Goal: Task Accomplishment & Management: Complete application form

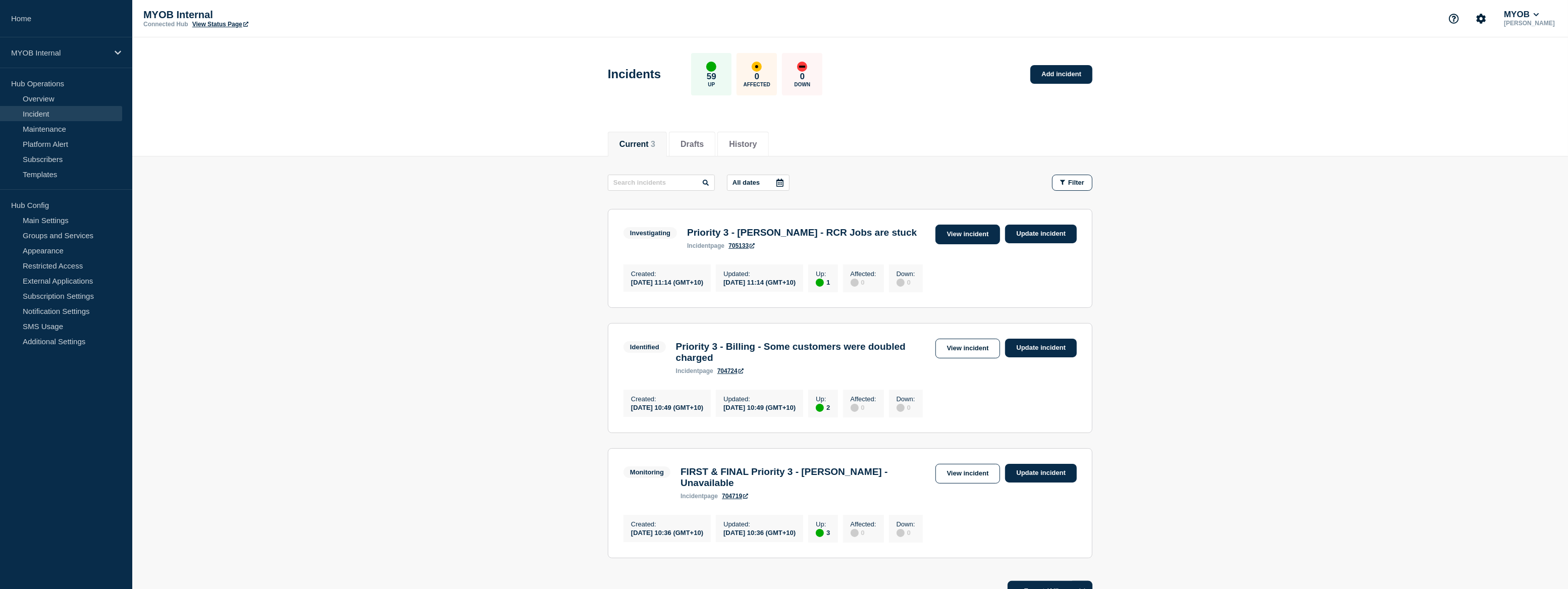
click at [964, 234] on link "View incident" at bounding box center [968, 234] width 65 height 20
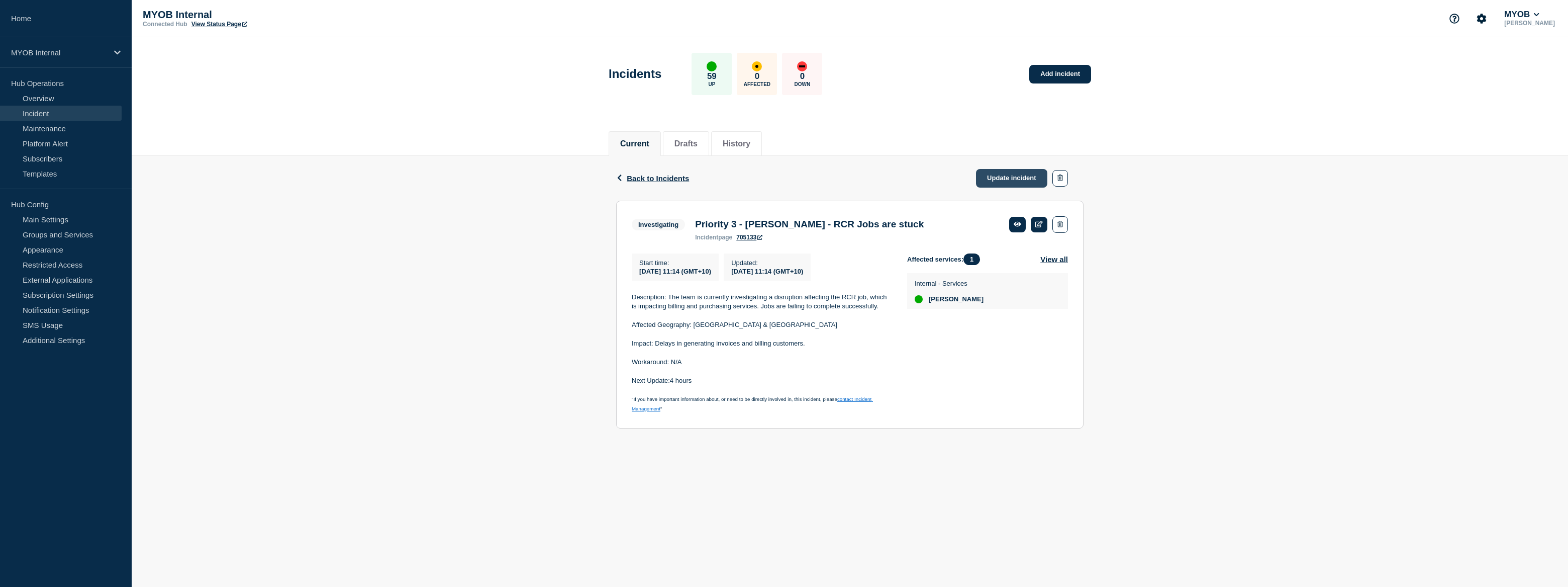
click at [1008, 181] on link "Update incident" at bounding box center [1011, 178] width 72 height 19
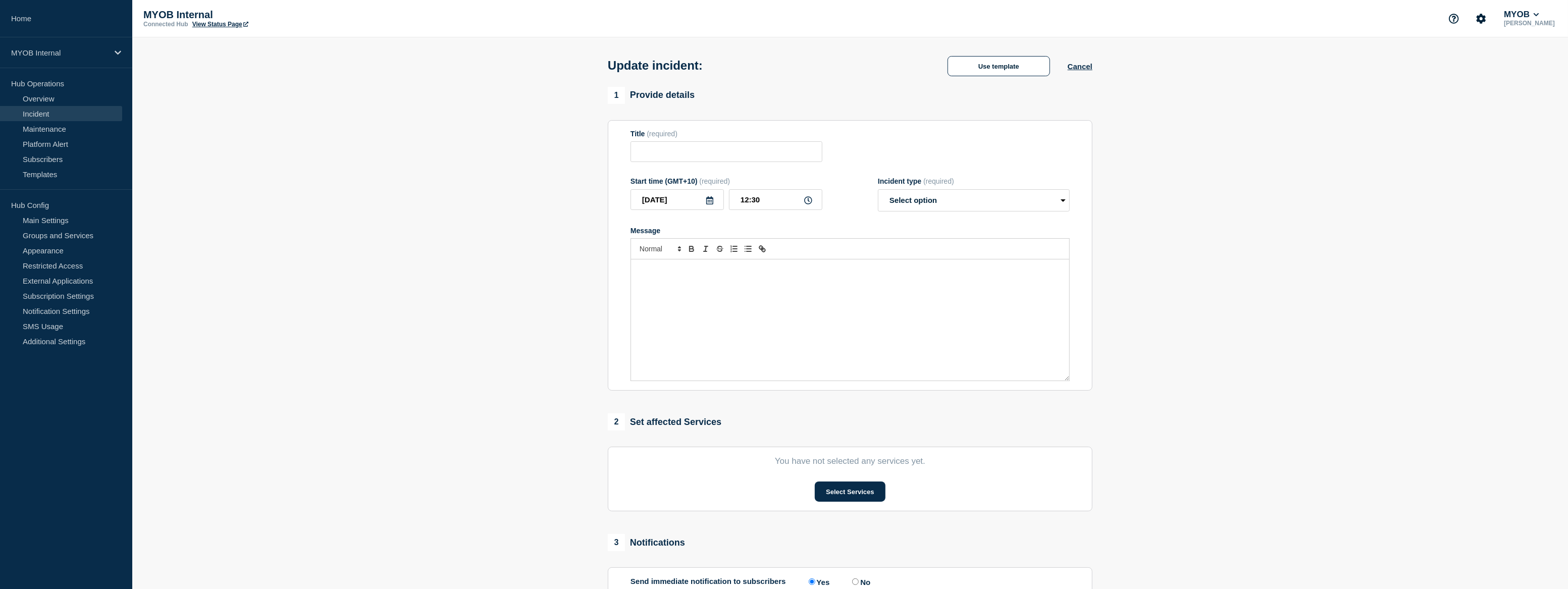
type input "Priority 3 - [PERSON_NAME] - RCR Jobs are stuck"
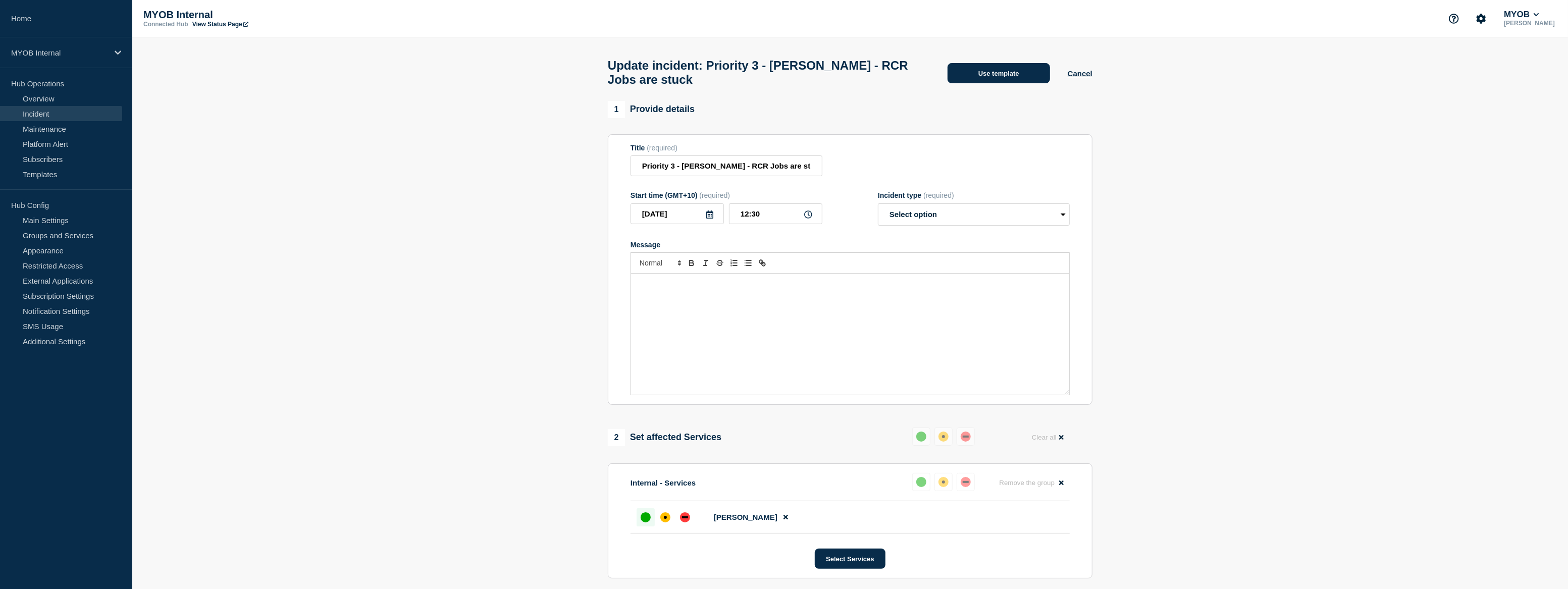
click at [1003, 81] on button "Use template" at bounding box center [998, 73] width 102 height 20
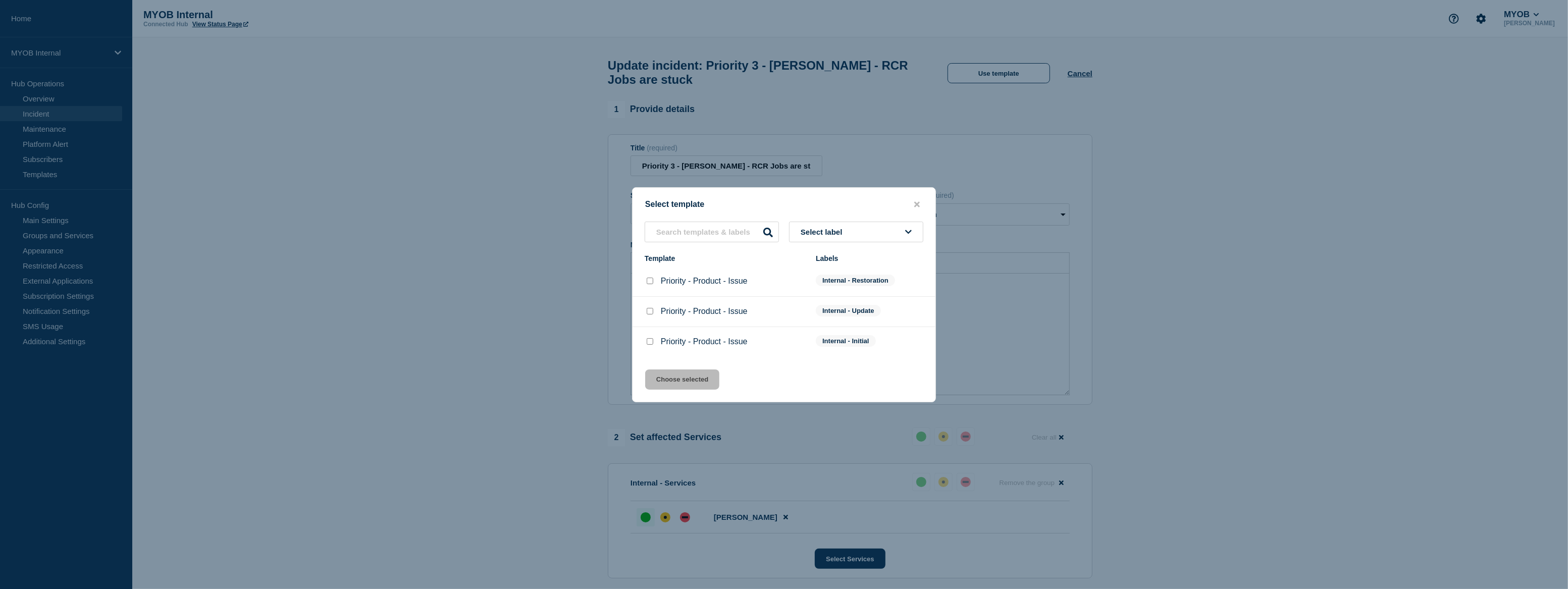
click at [651, 313] on input "Priority - Product - Issue checkbox" at bounding box center [650, 311] width 7 height 7
checkbox input "true"
click at [687, 381] on button "Choose selected" at bounding box center [682, 380] width 74 height 20
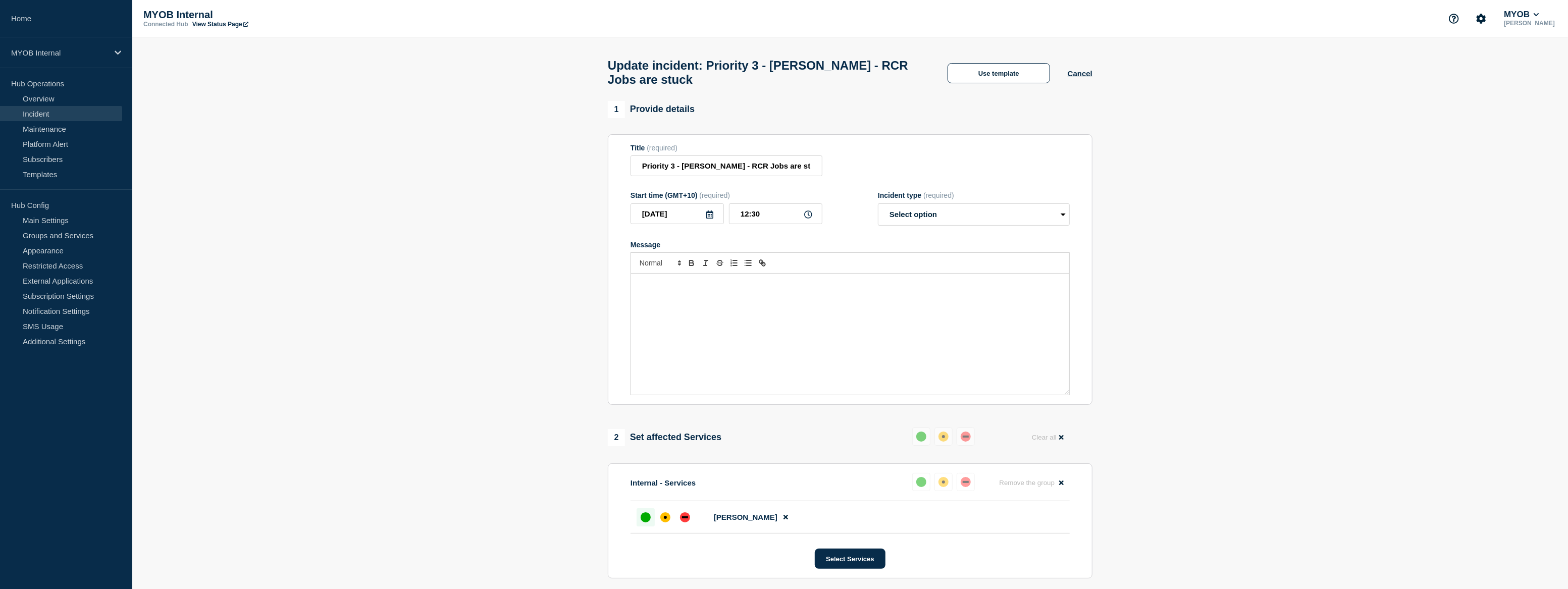
select select "identified"
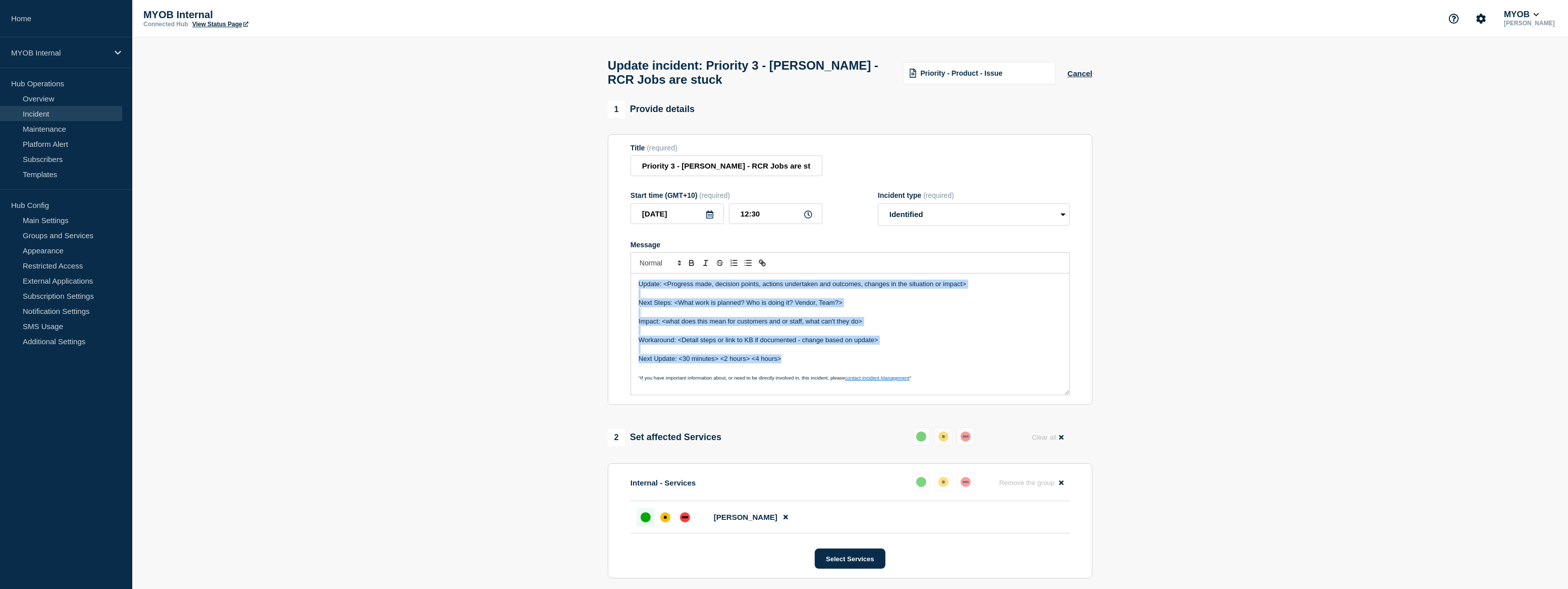
drag, startPoint x: 785, startPoint y: 364, endPoint x: 628, endPoint y: 262, distance: 187.2
click at [628, 262] on section "Title (required) Priority 3 - [PERSON_NAME] - RCR Jobs are stuck Start time (GM…" at bounding box center [850, 269] width 485 height 271
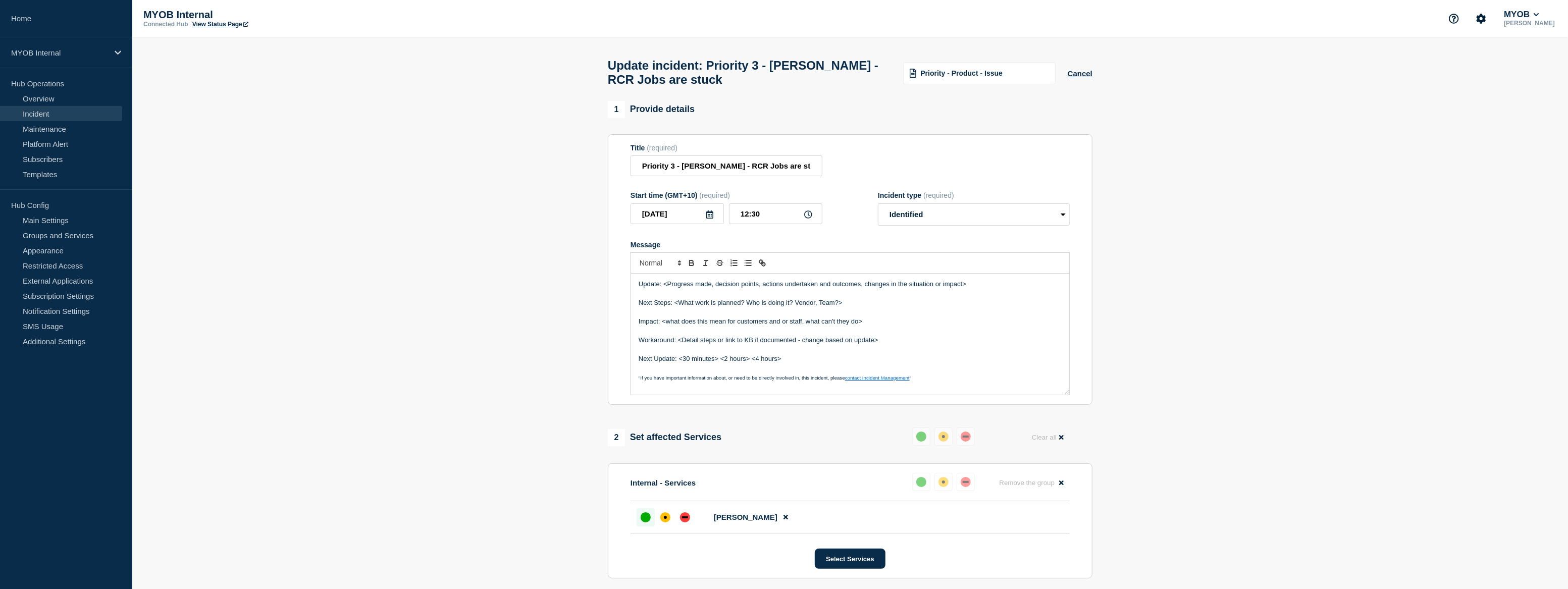
click at [853, 381] on link "contact Incident Management" at bounding box center [877, 378] width 65 height 6
drag, startPoint x: 969, startPoint y: 291, endPoint x: 663, endPoint y: 288, distance: 306.0
click at [663, 288] on p "Update: <Progress made, decision points, actions undertaken and outcomes, chang…" at bounding box center [850, 284] width 423 height 9
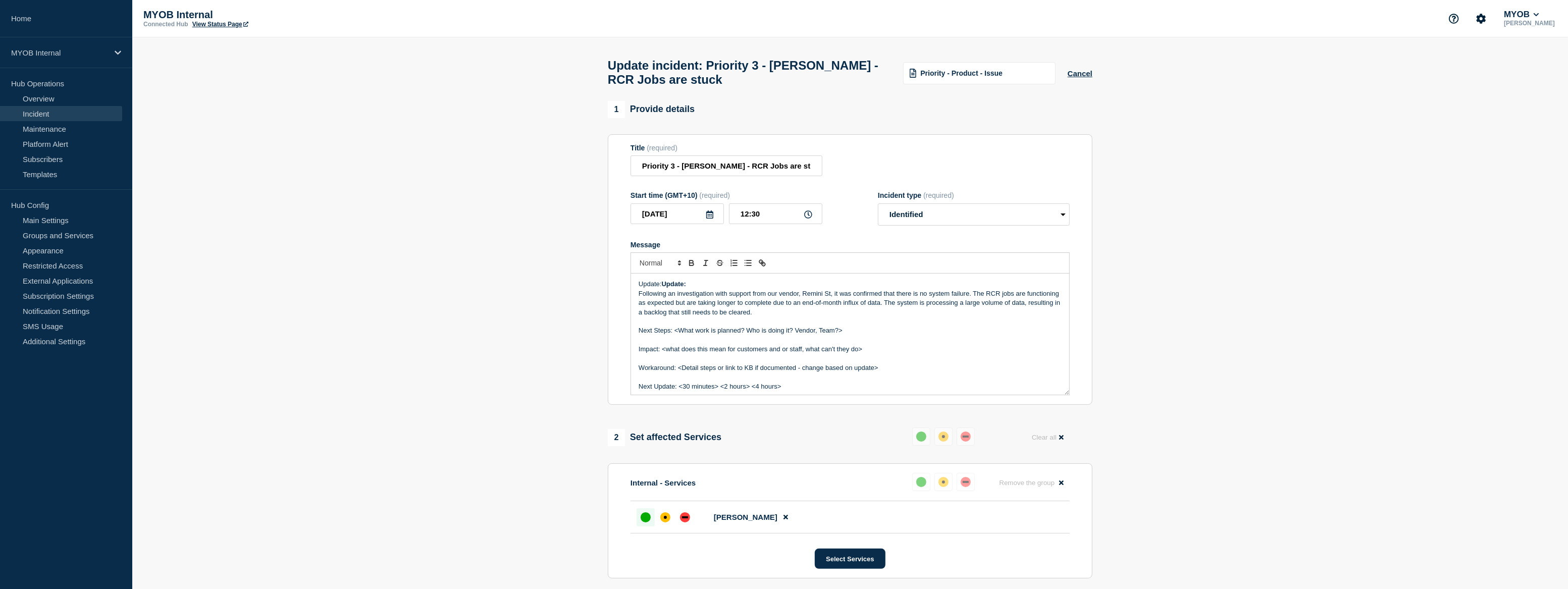
click at [638, 300] on div "Update: Update: Following an investigation with support from our vendor, Remini…" at bounding box center [850, 334] width 438 height 121
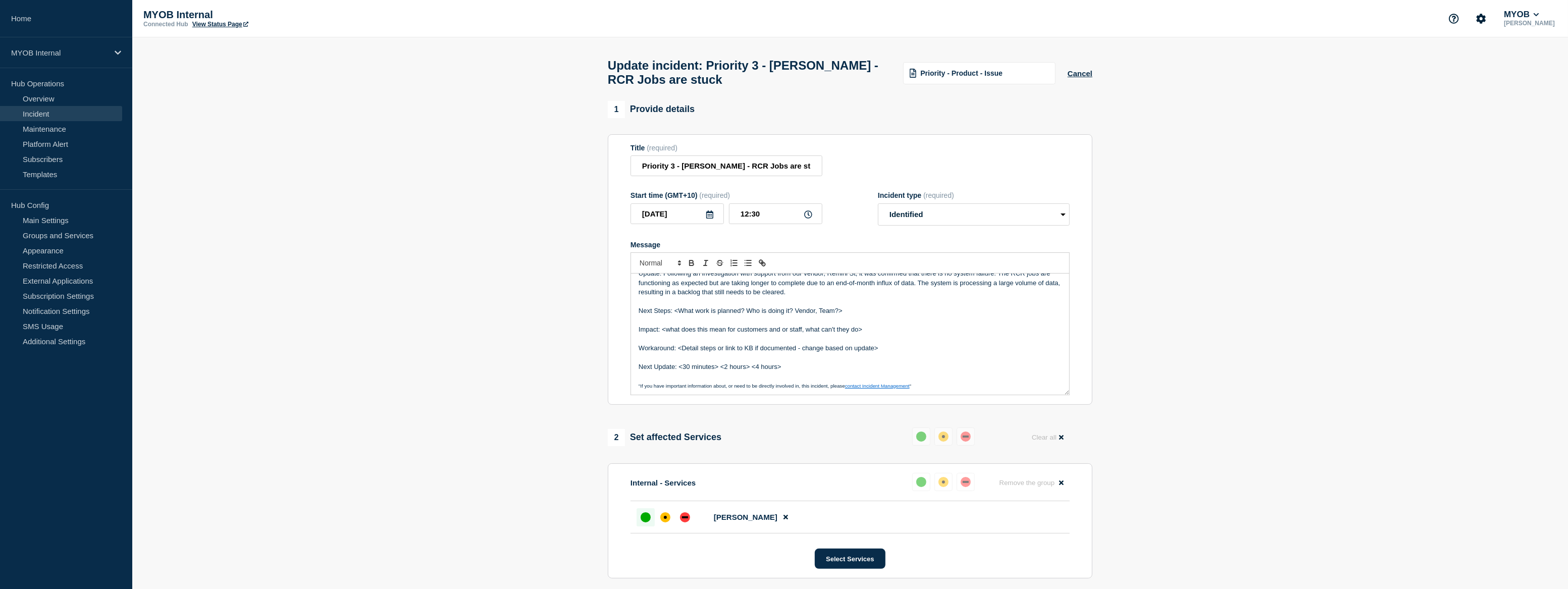
scroll to position [12, 0]
click at [607, 305] on div "1 Provide details Title (required) Priority 3 - [PERSON_NAME] - RCR Jobs are st…" at bounding box center [850, 457] width 496 height 712
click at [980, 235] on form "Title (required) Priority 3 - [PERSON_NAME] - RCR Jobs are stuck Start time (GM…" at bounding box center [850, 269] width 439 height 252
click at [985, 76] on span "Priority - Product - Issue" at bounding box center [961, 73] width 82 height 8
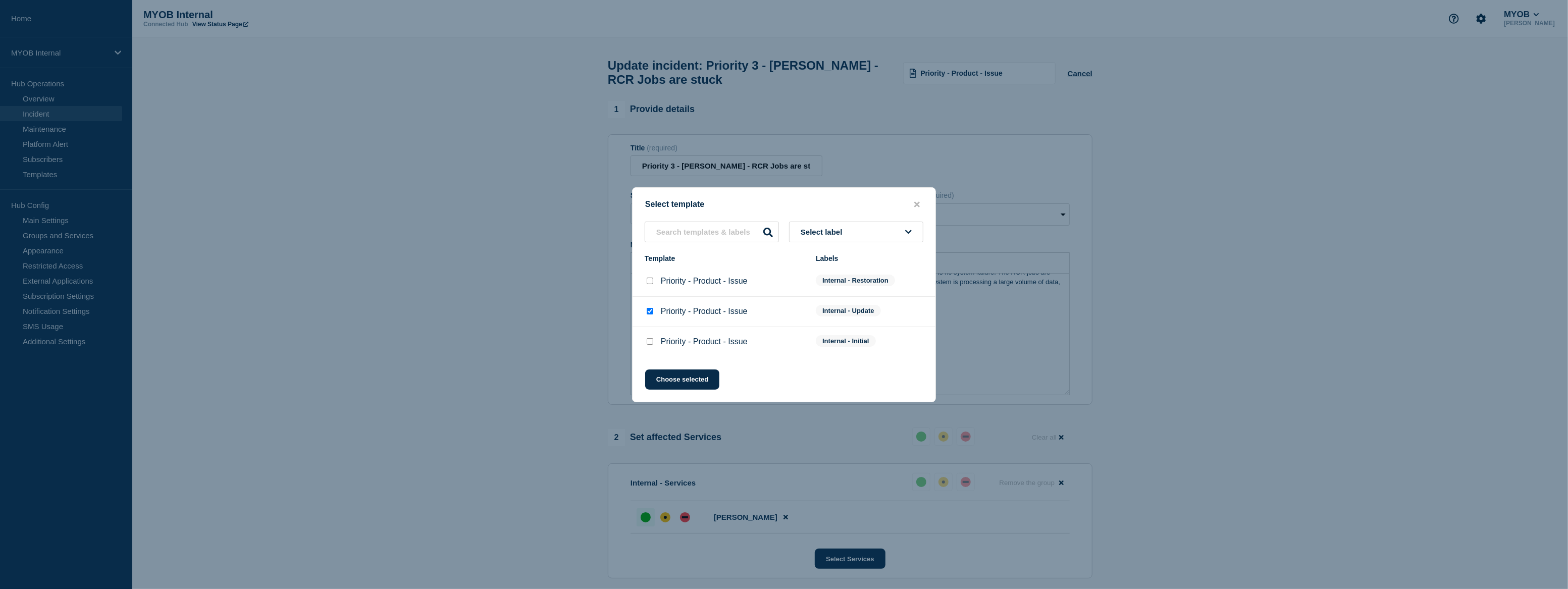
click at [648, 282] on input "Priority - Product - Issue checkbox" at bounding box center [650, 280] width 7 height 7
checkbox input "true"
checkbox input "false"
click at [711, 389] on button "Choose selected" at bounding box center [682, 380] width 74 height 20
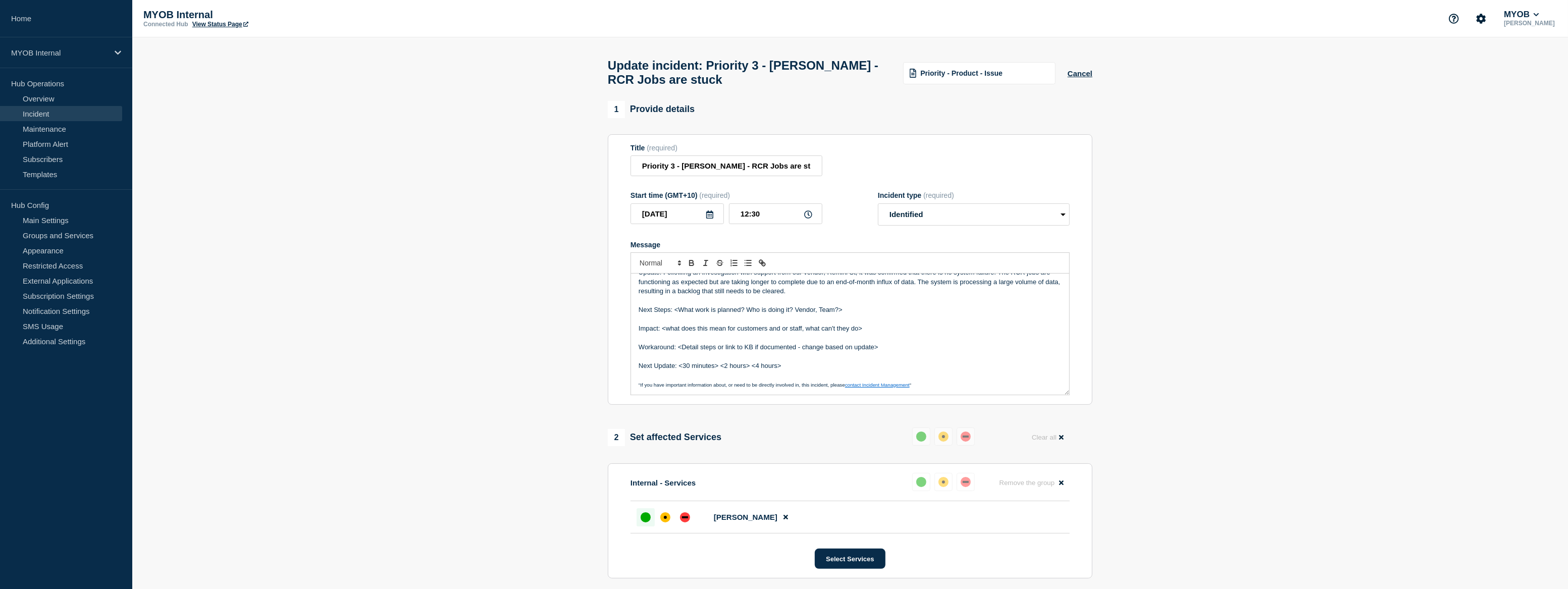
select select "resolved"
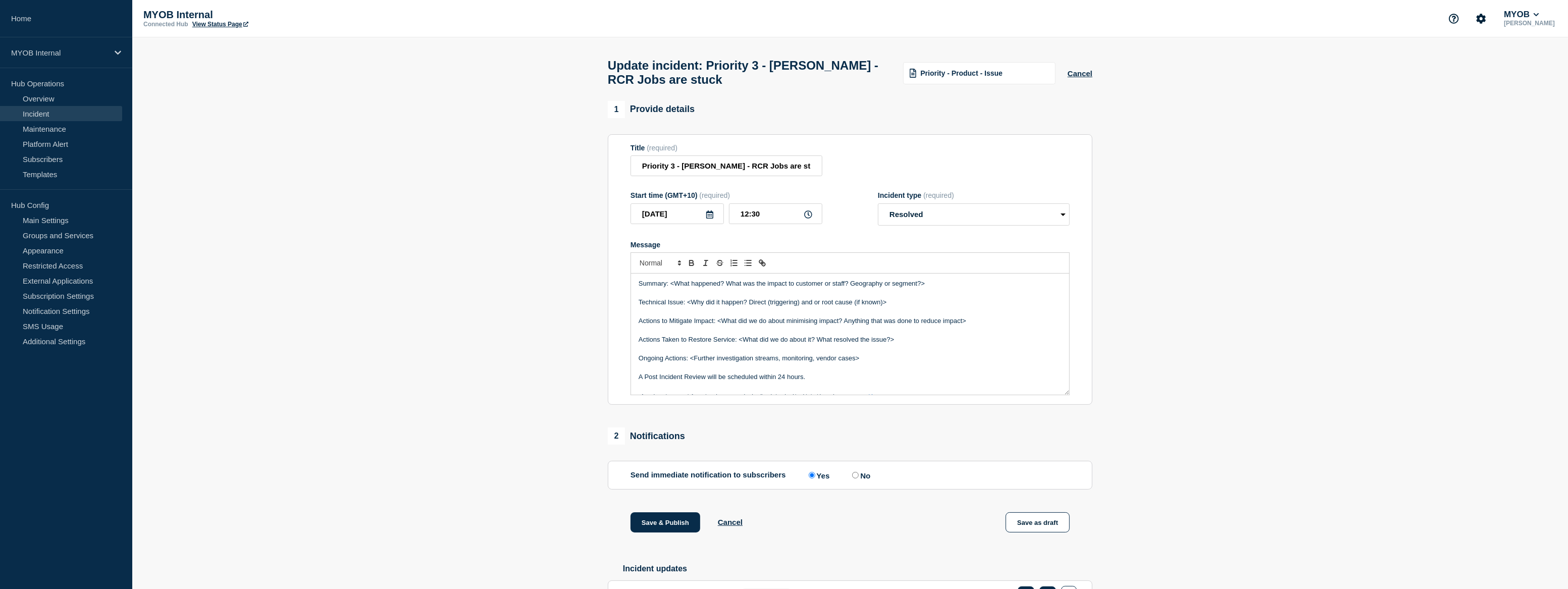
scroll to position [0, 0]
drag, startPoint x: 931, startPoint y: 291, endPoint x: 671, endPoint y: 288, distance: 260.0
click at [671, 288] on p "Summary: <What happened? What was the impact to customer or staff? Geography or…" at bounding box center [850, 284] width 423 height 9
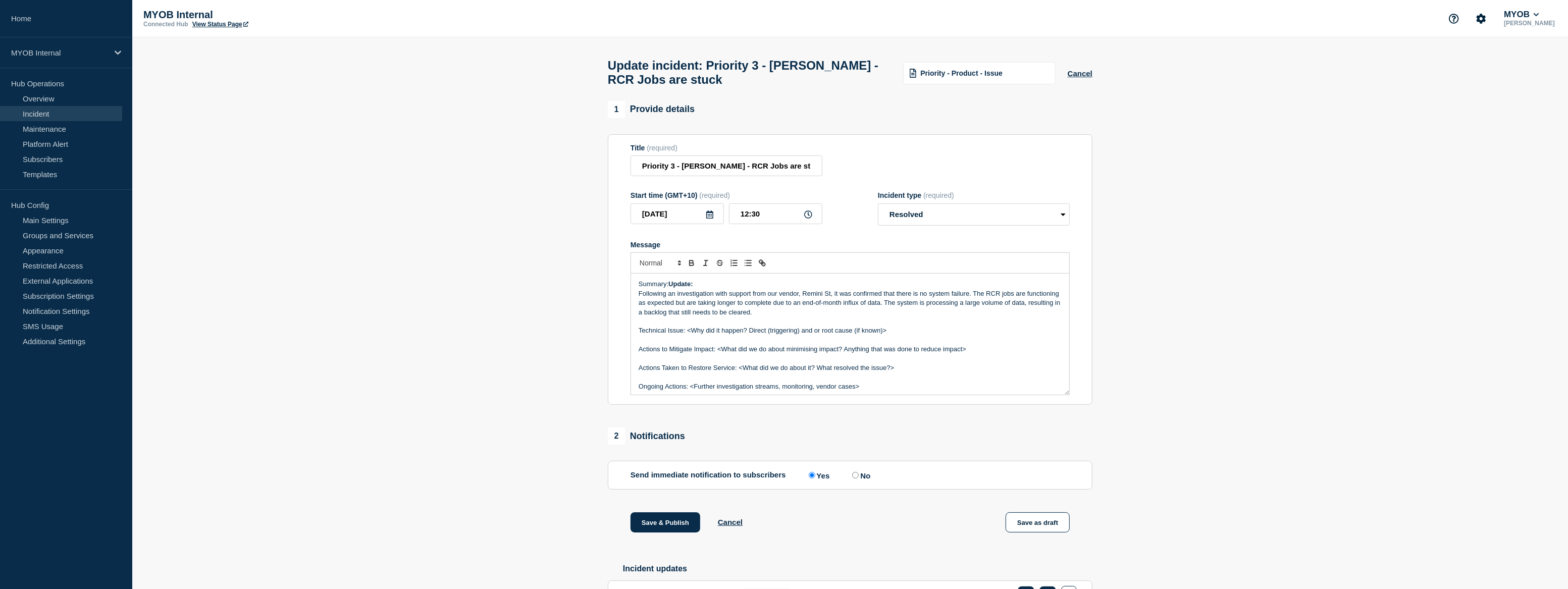
click at [641, 300] on p "Following an investigation with support from our vendor, Remini St, it was conf…" at bounding box center [850, 303] width 423 height 28
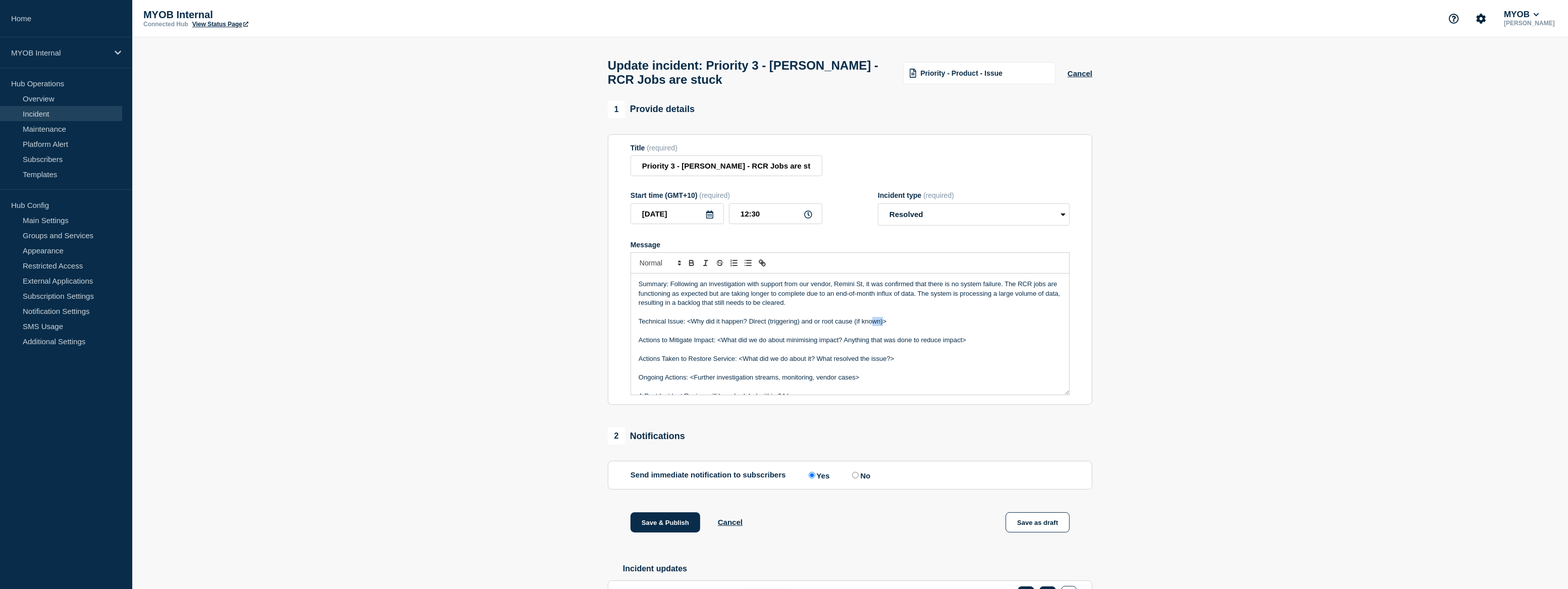
drag, startPoint x: 883, startPoint y: 328, endPoint x: 898, endPoint y: 328, distance: 15.0
click at [876, 326] on p "Technical Issue: <Why did it happen? Direct (triggering) and or root cause (if …" at bounding box center [850, 321] width 423 height 9
drag, startPoint x: 898, startPoint y: 328, endPoint x: 687, endPoint y: 328, distance: 211.0
click at [687, 326] on p "Technical Issue: <Why did it happen? Direct (triggering) and or root cause (if …" at bounding box center [850, 321] width 423 height 9
drag, startPoint x: 936, startPoint y: 348, endPoint x: 637, endPoint y: 346, distance: 299.0
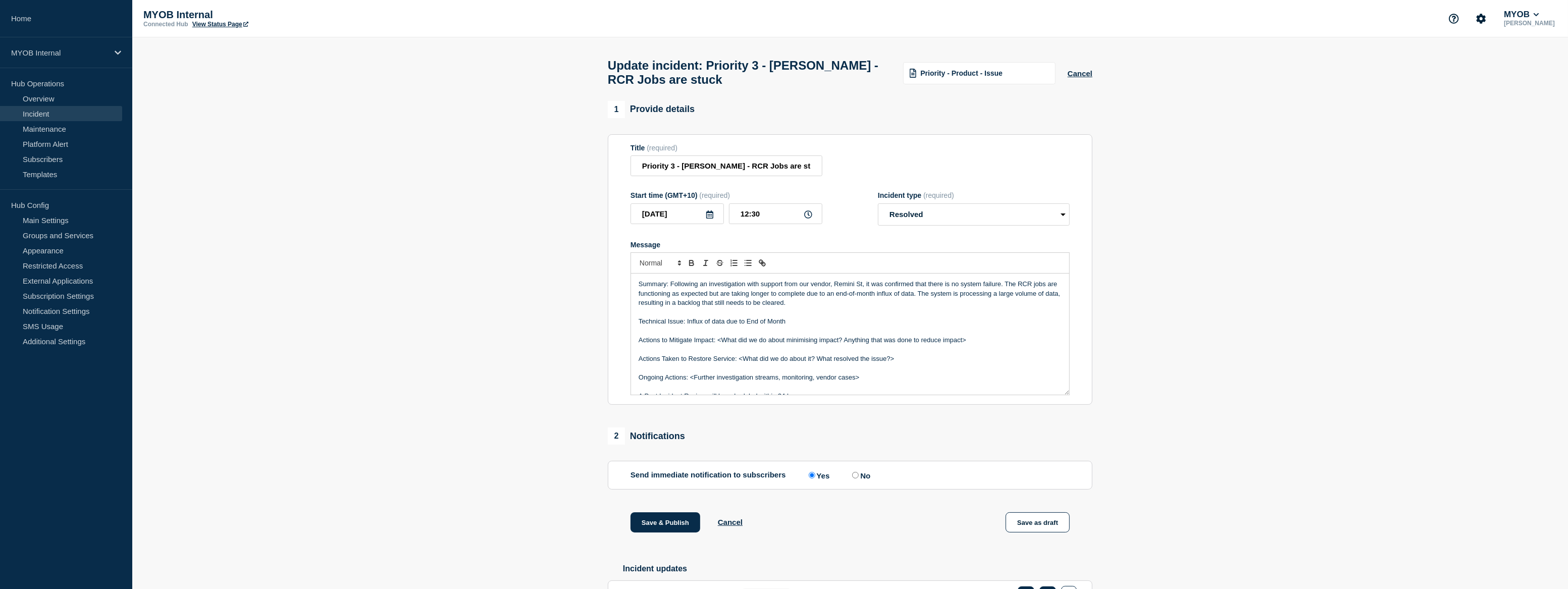
click at [637, 346] on div "Summary: Following an investigation with support from our vendor, Remini St, it…" at bounding box center [850, 334] width 438 height 121
drag, startPoint x: 901, startPoint y: 346, endPoint x: 738, endPoint y: 343, distance: 163.0
click at [738, 343] on p "Actions Taken to Restore Service: <What did we do about it? What resolved the i…" at bounding box center [850, 340] width 423 height 9
drag, startPoint x: 871, startPoint y: 371, endPoint x: 690, endPoint y: 368, distance: 181.0
click at [690, 368] on div "Summary: Following an investigation with support from our vendor, Remini St, it…" at bounding box center [850, 334] width 438 height 121
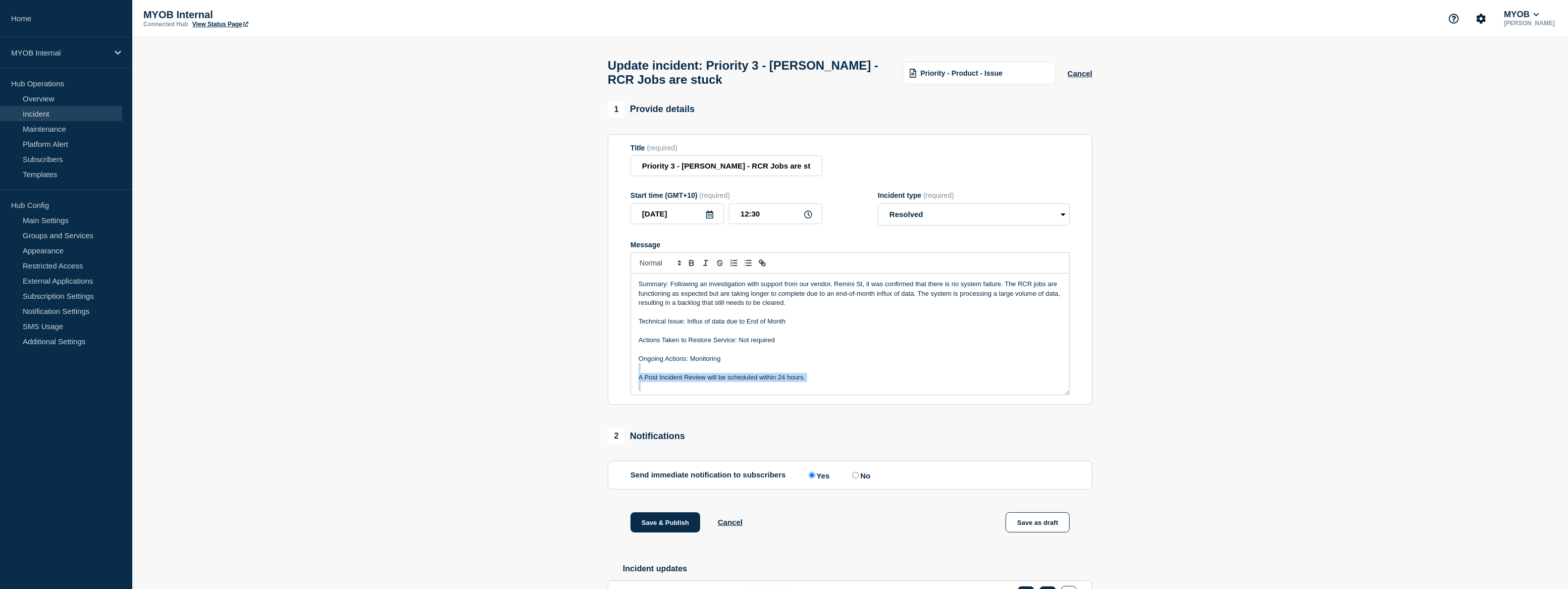
drag, startPoint x: 801, startPoint y: 389, endPoint x: 628, endPoint y: 376, distance: 173.5
click at [628, 376] on section "Title (required) Priority 3 - [PERSON_NAME] - RCR Jobs are stuck Start time (GM…" at bounding box center [850, 269] width 485 height 271
drag, startPoint x: 780, startPoint y: 352, endPoint x: 730, endPoint y: 357, distance: 50.2
click at [727, 354] on p "Message" at bounding box center [850, 349] width 423 height 9
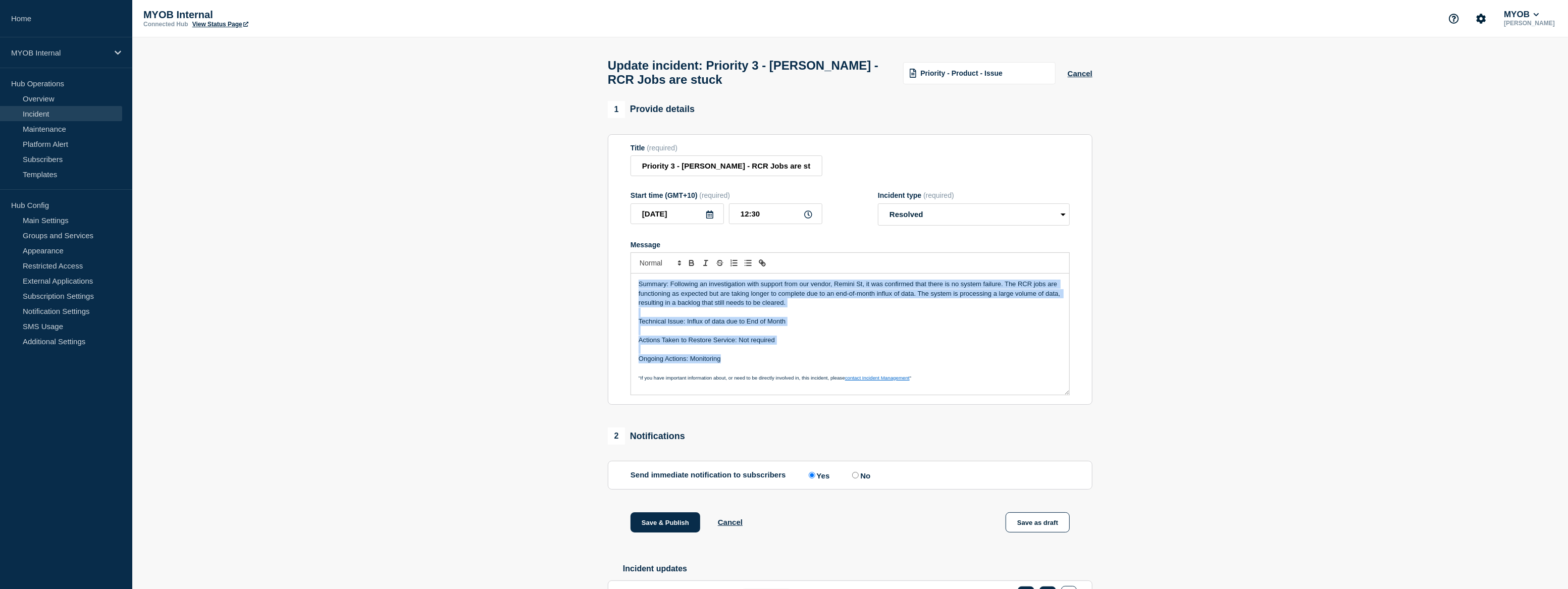
drag, startPoint x: 745, startPoint y: 368, endPoint x: 602, endPoint y: 284, distance: 165.8
click at [602, 284] on div "1 Provide details Title (required) Priority 3 - [PERSON_NAME] - RCR Jobs are st…" at bounding box center [850, 370] width 496 height 539
copy div "Summary: Following an investigation with support from our vendor, Remini St, it…"
drag, startPoint x: 760, startPoint y: 365, endPoint x: 615, endPoint y: 270, distance: 173.3
click at [615, 270] on section "Title (required) Priority 3 - [PERSON_NAME] - RCR Jobs are stuck Start time (GM…" at bounding box center [850, 269] width 485 height 271
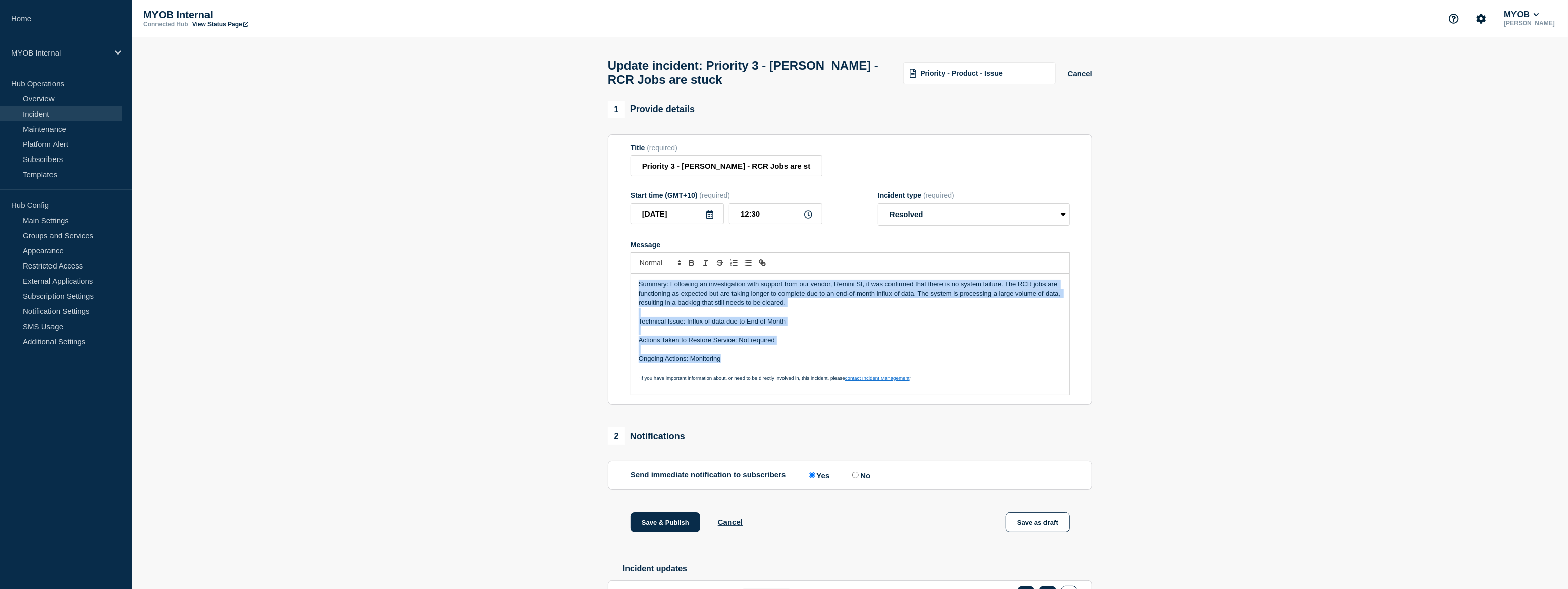
copy div "Summary: Following an investigation with support from our vendor, Remini St, it…"
click at [669, 532] on button "Save & Publish" at bounding box center [666, 522] width 70 height 20
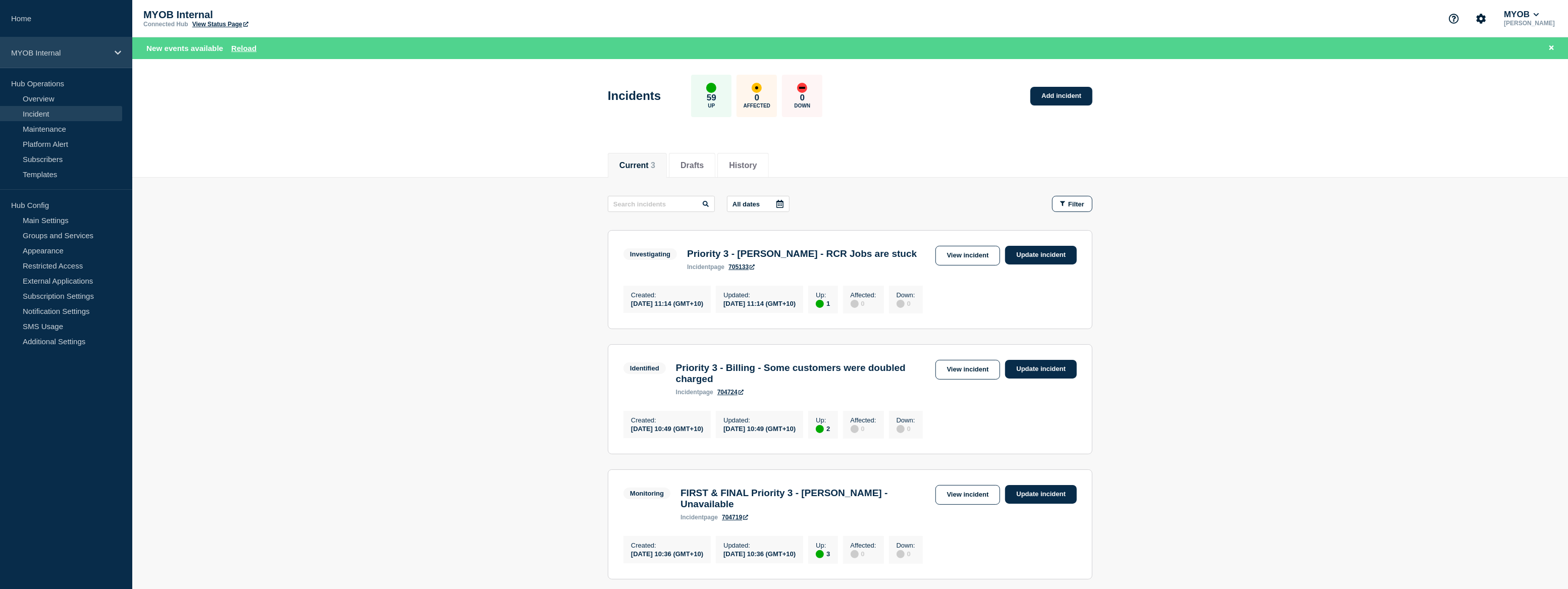
click at [55, 49] on p "MYOB Internal" at bounding box center [59, 53] width 97 height 9
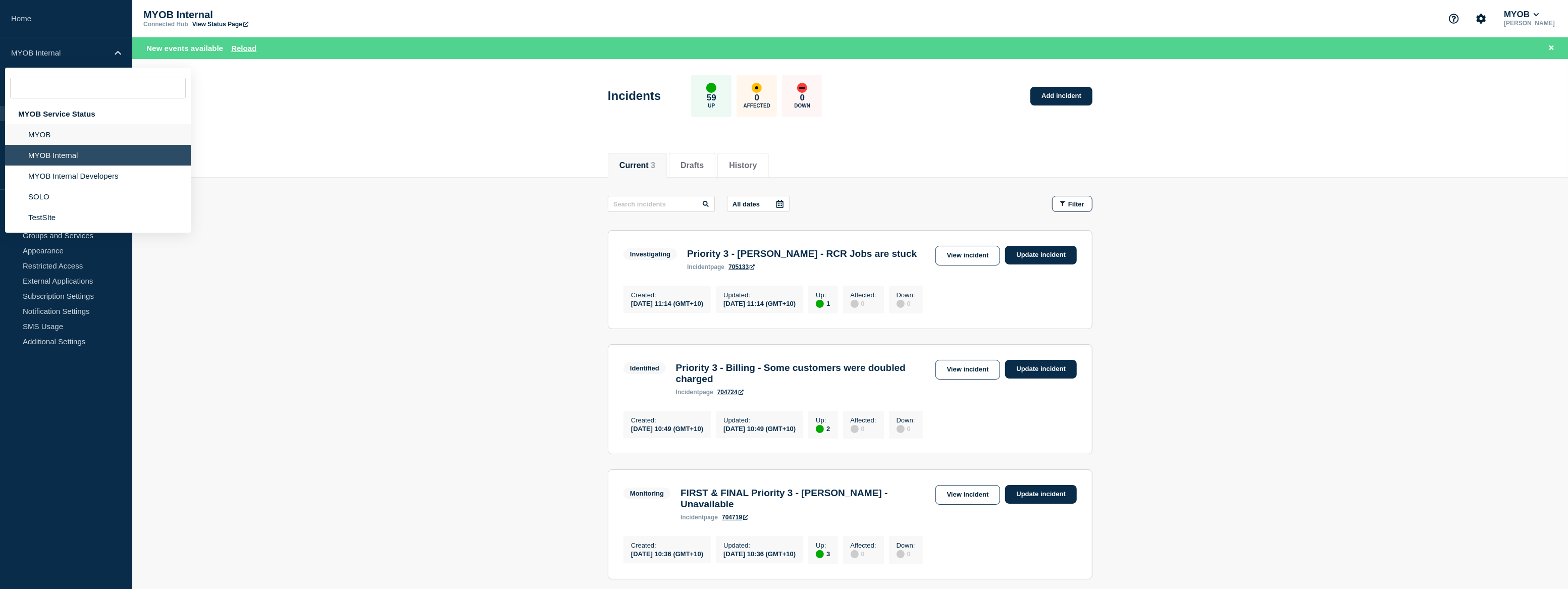
click at [60, 133] on li "MYOB" at bounding box center [98, 134] width 186 height 20
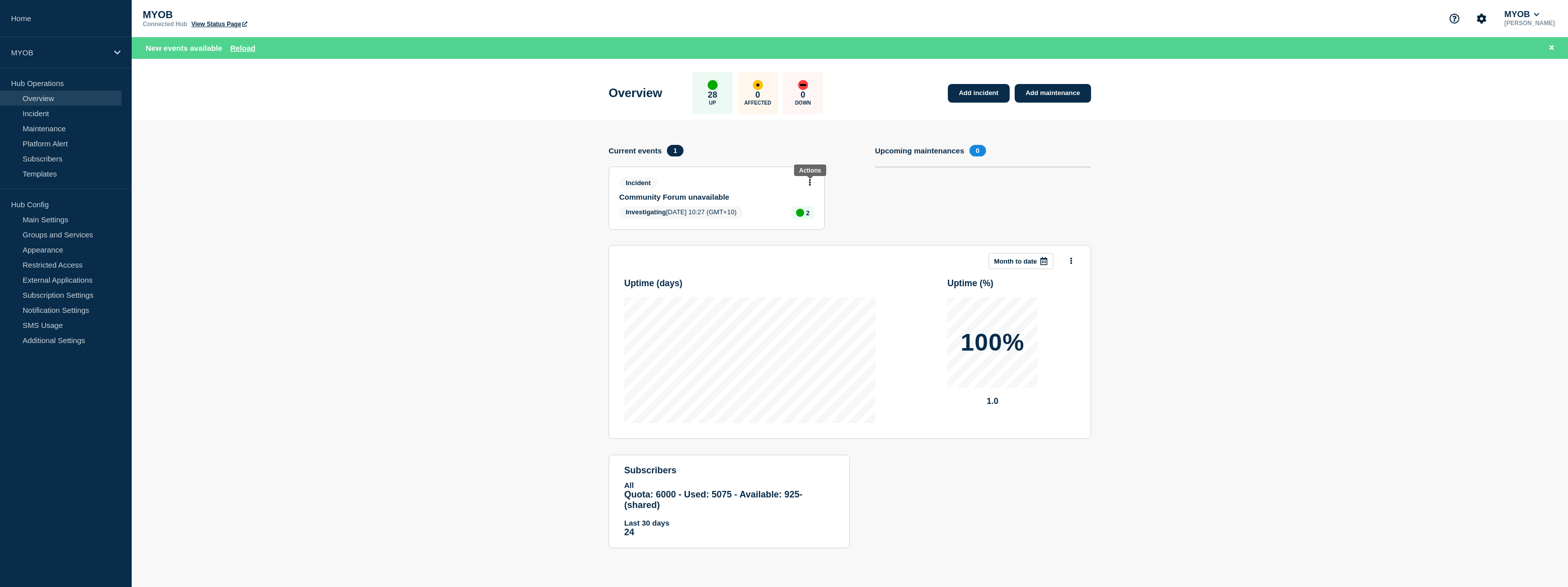
click at [809, 183] on icon at bounding box center [809, 182] width 2 height 7
click at [814, 221] on link "Update incident" at bounding box center [809, 219] width 48 height 8
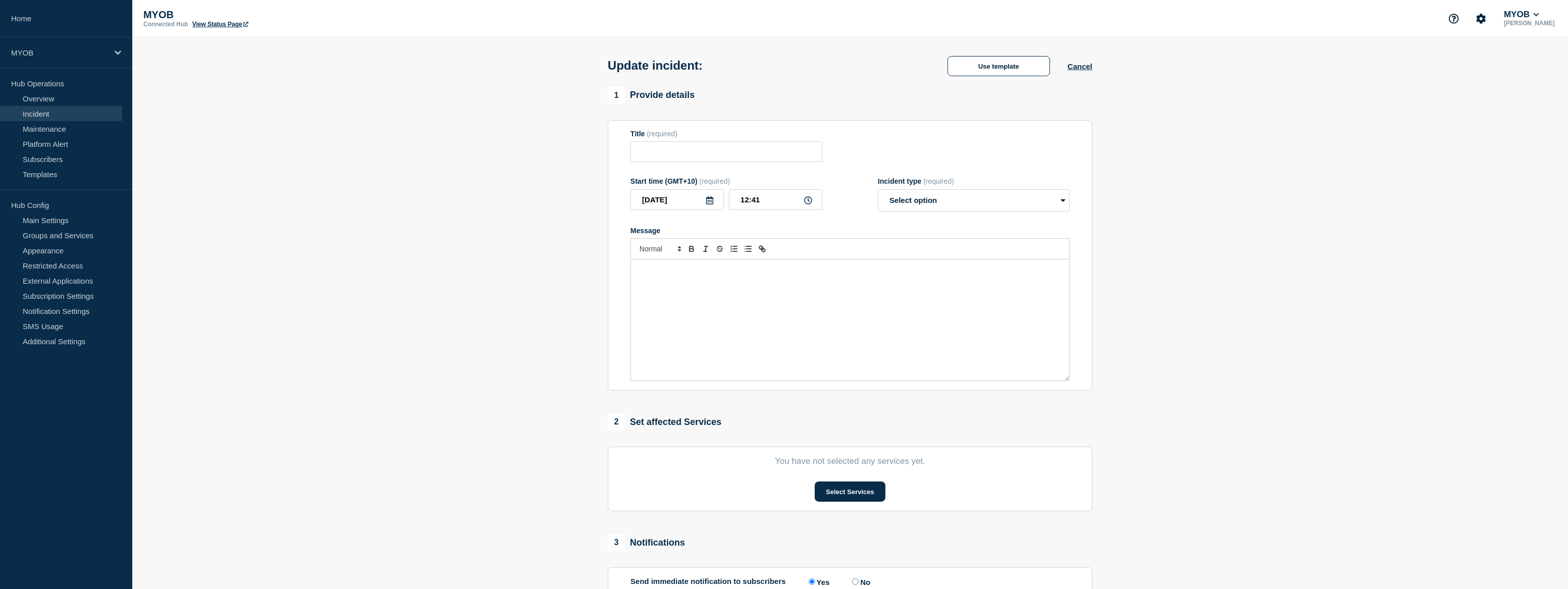
type input "Community Forum unavailable"
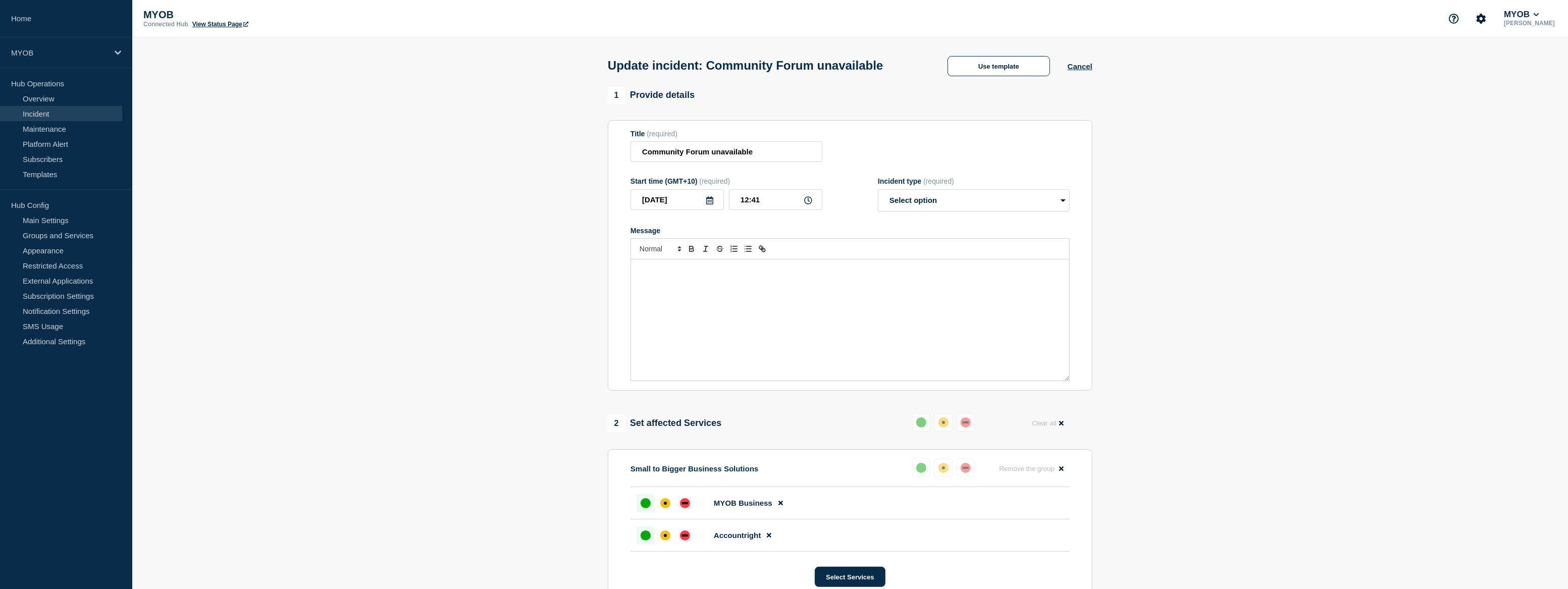
click at [48, 116] on link "Incident" at bounding box center [61, 113] width 122 height 15
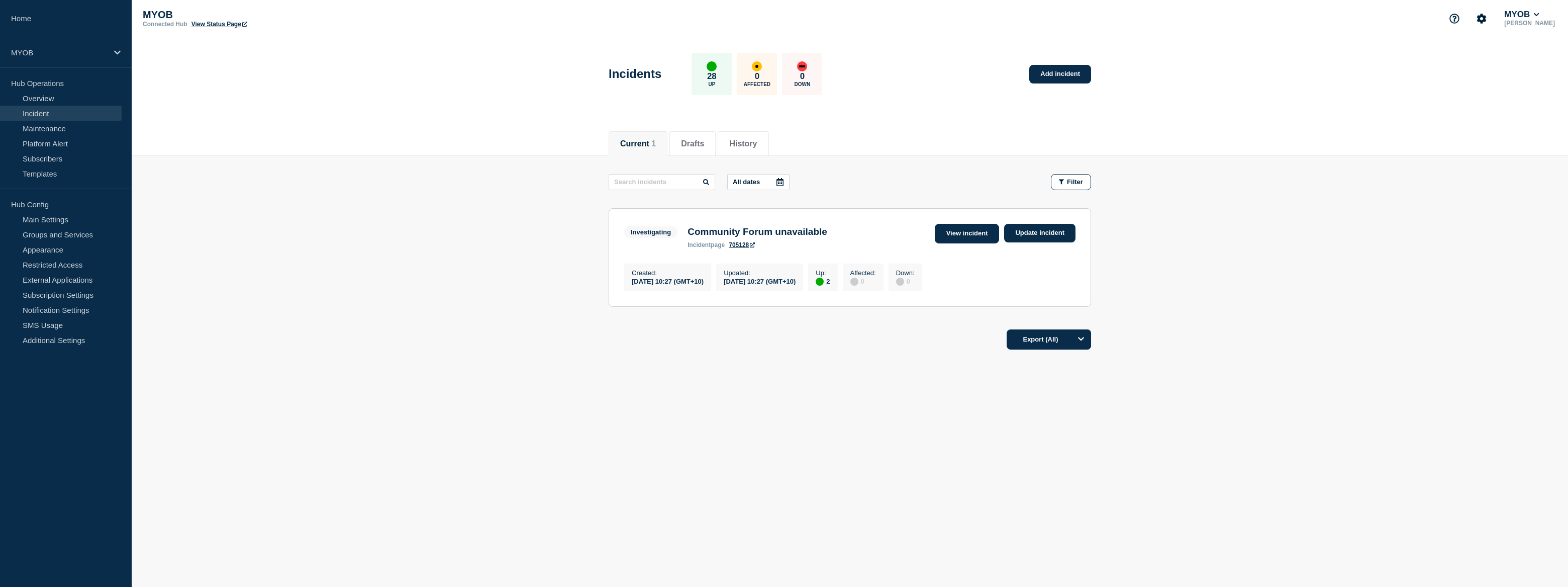
click at [985, 235] on link "View incident" at bounding box center [967, 233] width 65 height 20
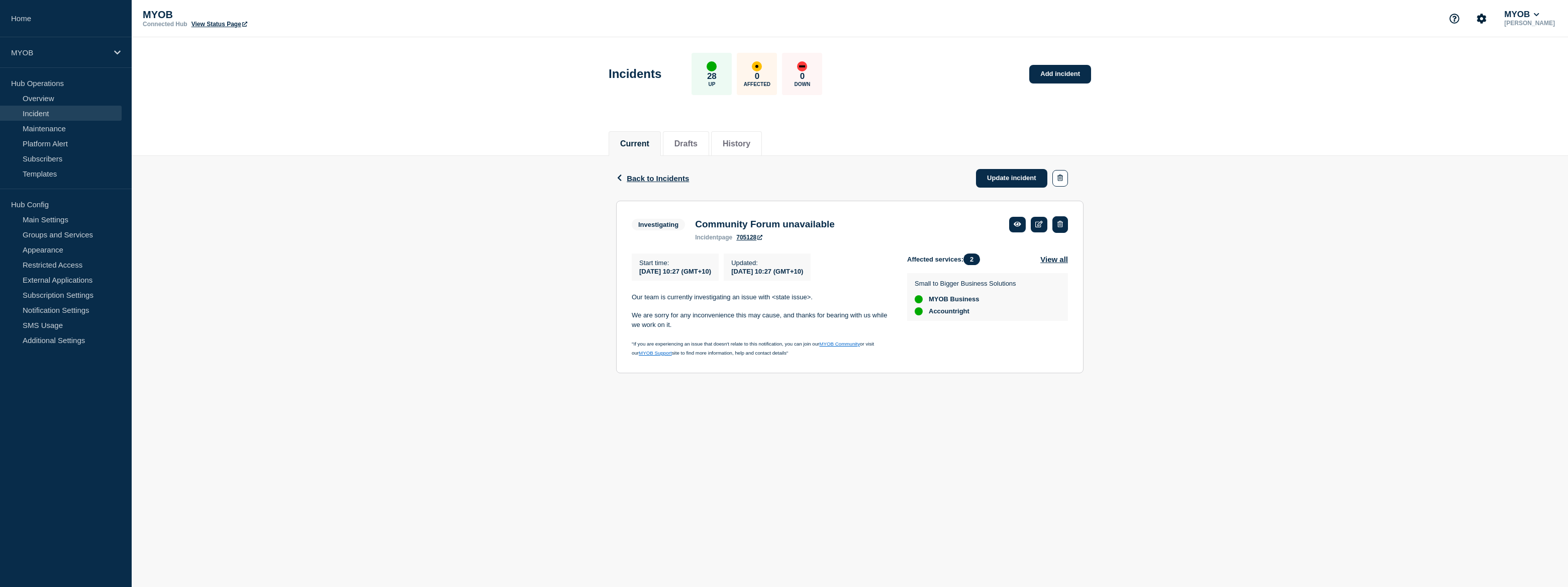
click at [1062, 219] on button "button" at bounding box center [1060, 224] width 16 height 17
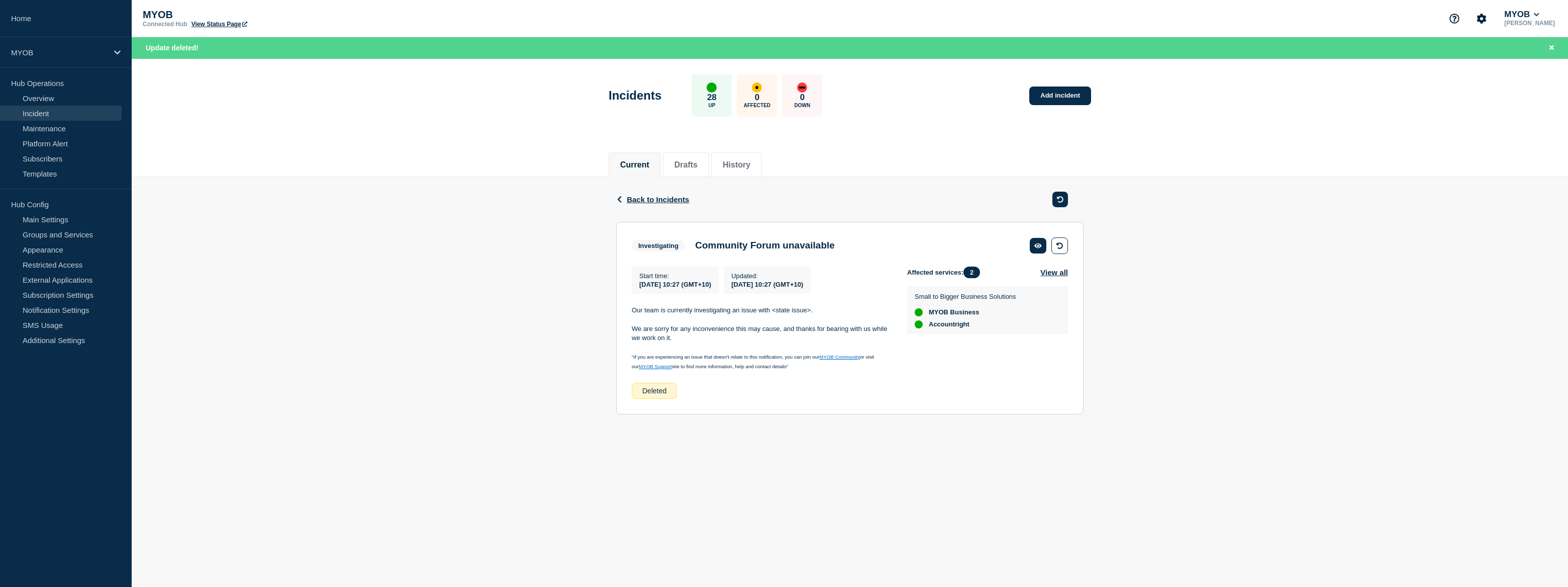
click at [677, 339] on p "We are sorry for any inconvenience this may cause, and thanks for bearing with …" at bounding box center [761, 334] width 260 height 19
click at [709, 303] on div "Start time : [DATE] 10:27 (GMT+10) Updated : [DATE] 10:27 (GMT+10) Our team is …" at bounding box center [769, 332] width 276 height 132
click at [720, 321] on p at bounding box center [761, 319] width 260 height 9
drag, startPoint x: 728, startPoint y: 320, endPoint x: 765, endPoint y: 307, distance: 39.2
click at [735, 317] on p at bounding box center [761, 319] width 260 height 9
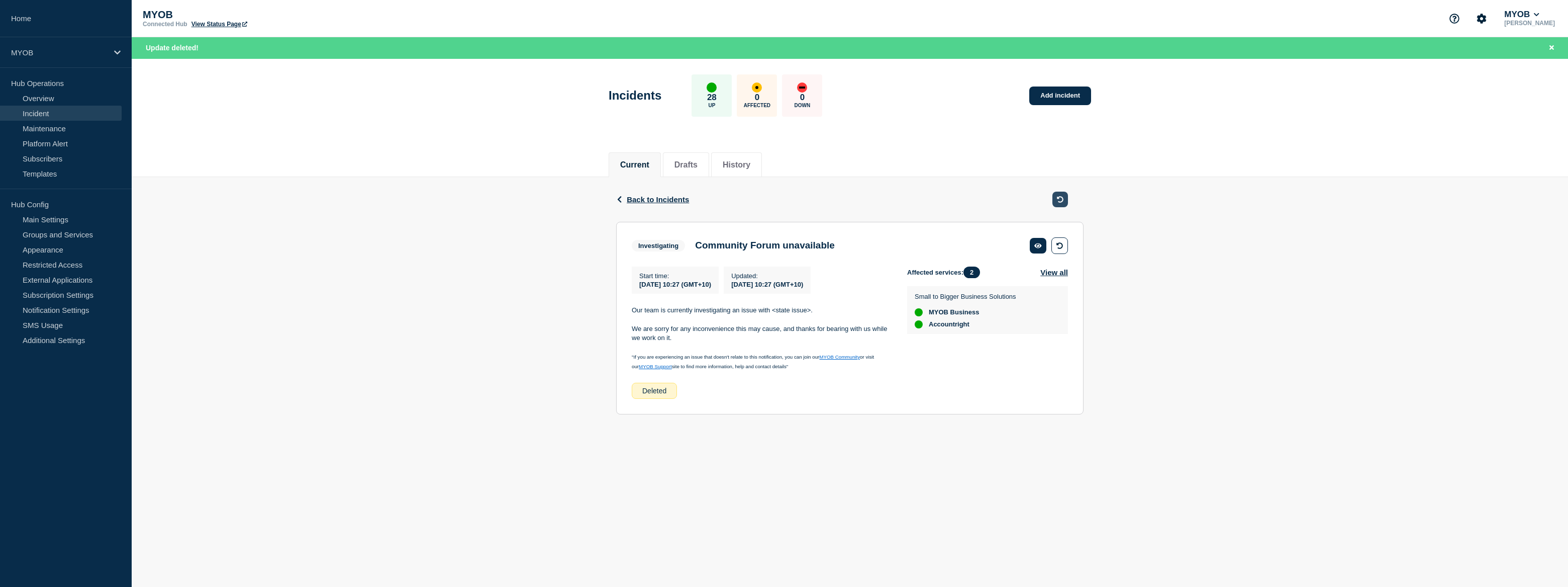
click at [1065, 201] on button "button" at bounding box center [1060, 200] width 16 height 16
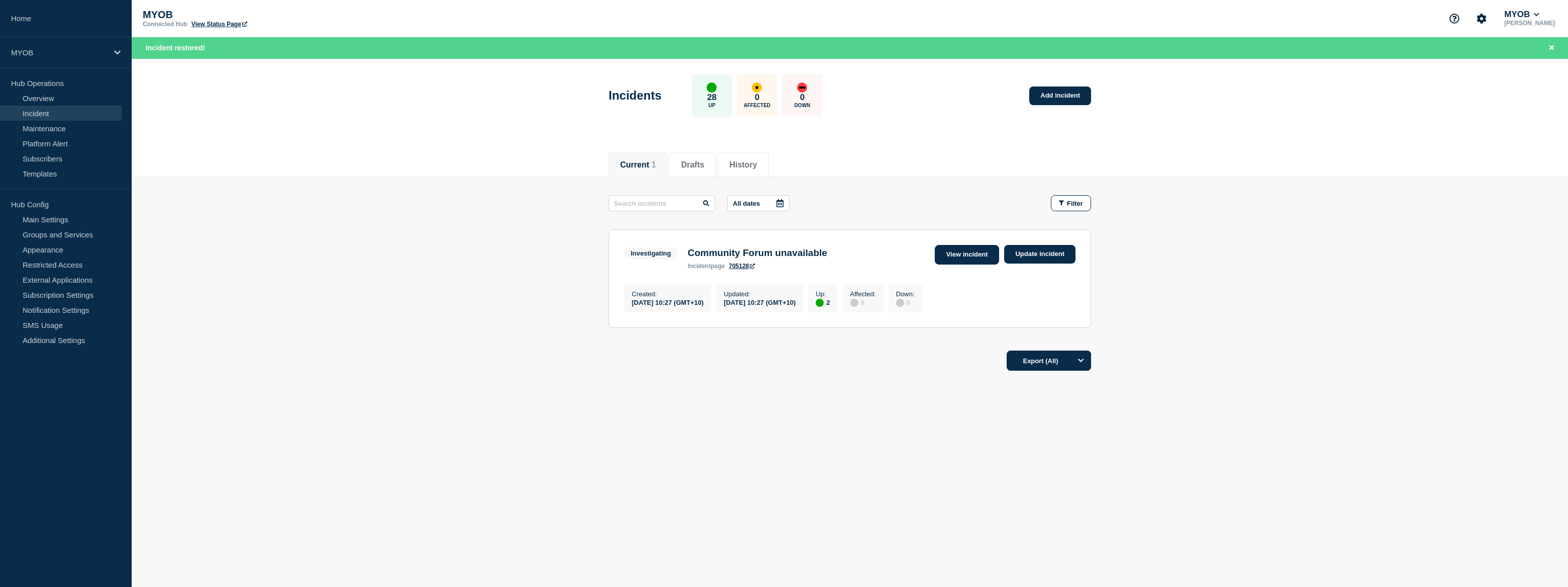
click at [981, 253] on link "View incident" at bounding box center [967, 254] width 65 height 20
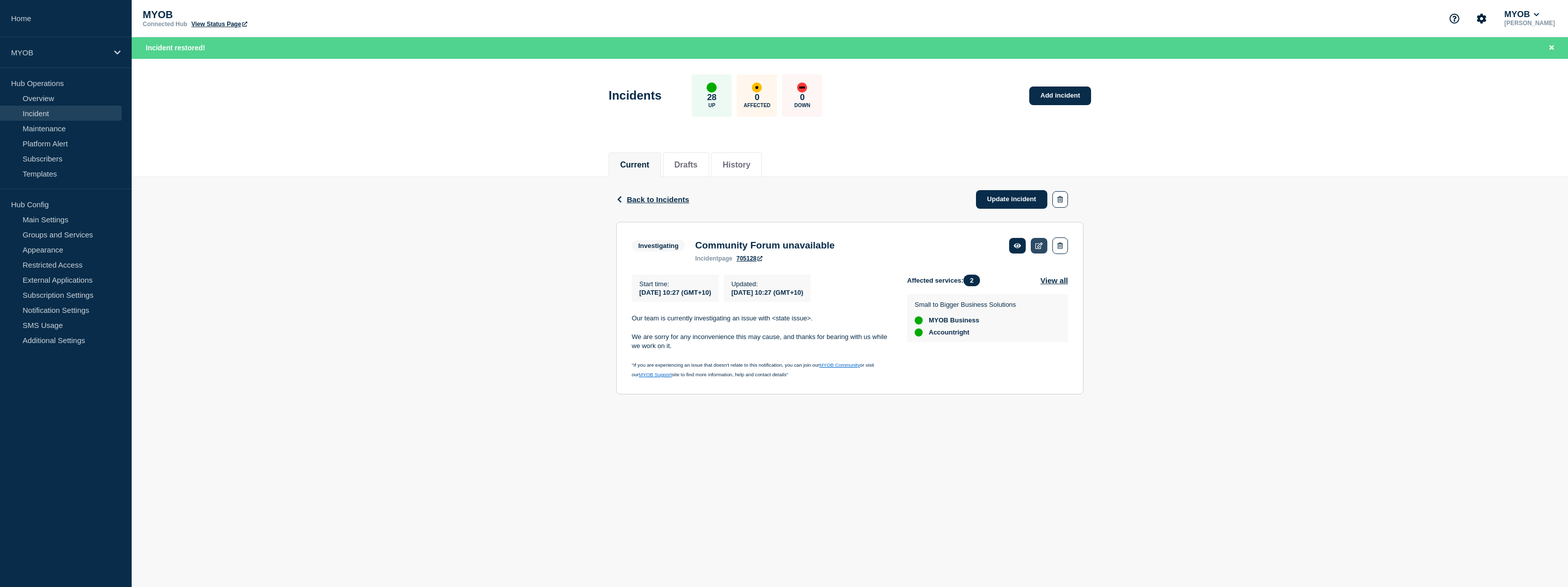
click at [1034, 246] on link at bounding box center [1039, 246] width 17 height 16
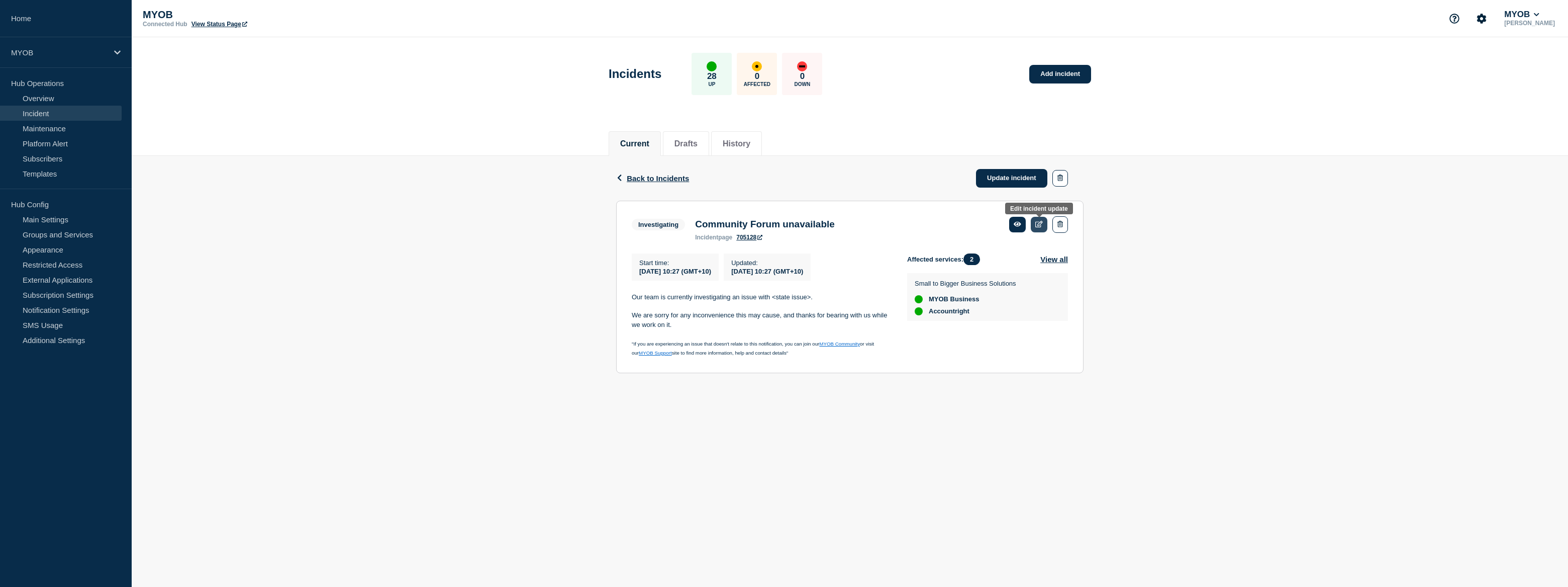
click at [1041, 227] on link at bounding box center [1039, 224] width 17 height 16
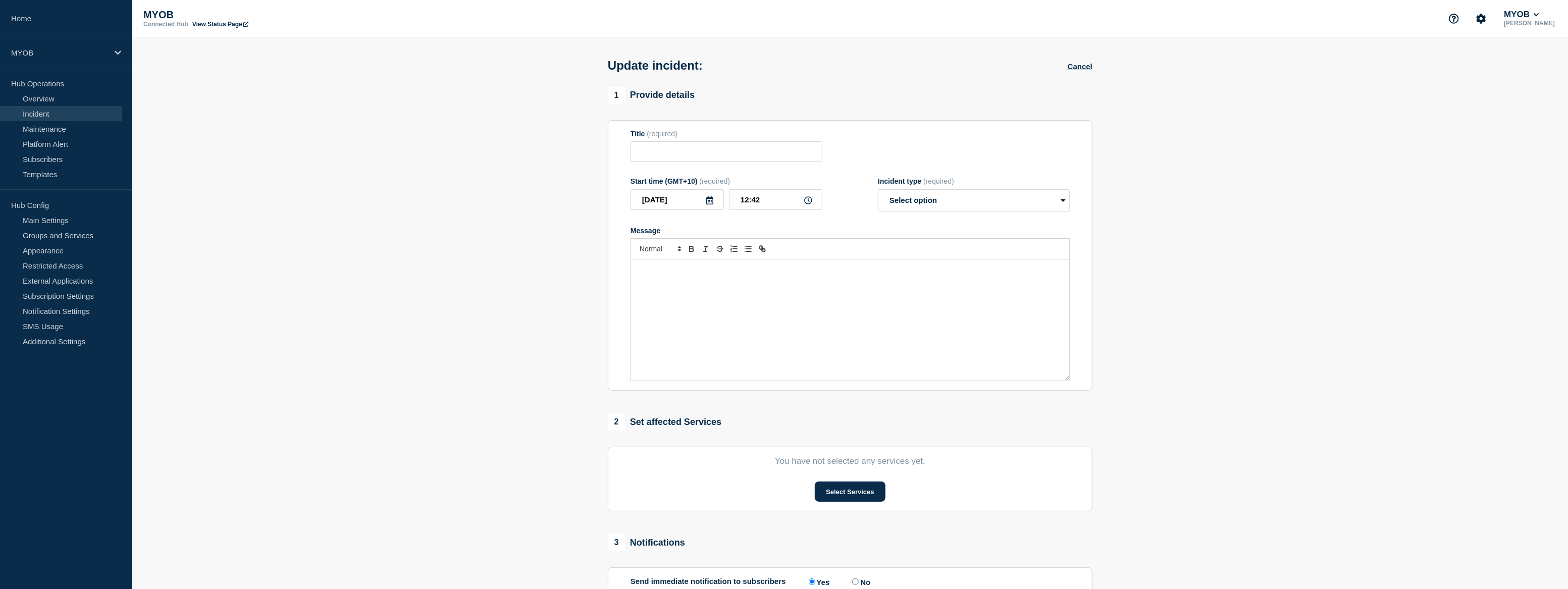
type input "Community Forum unavailable"
type input "10:27"
select select "investigating"
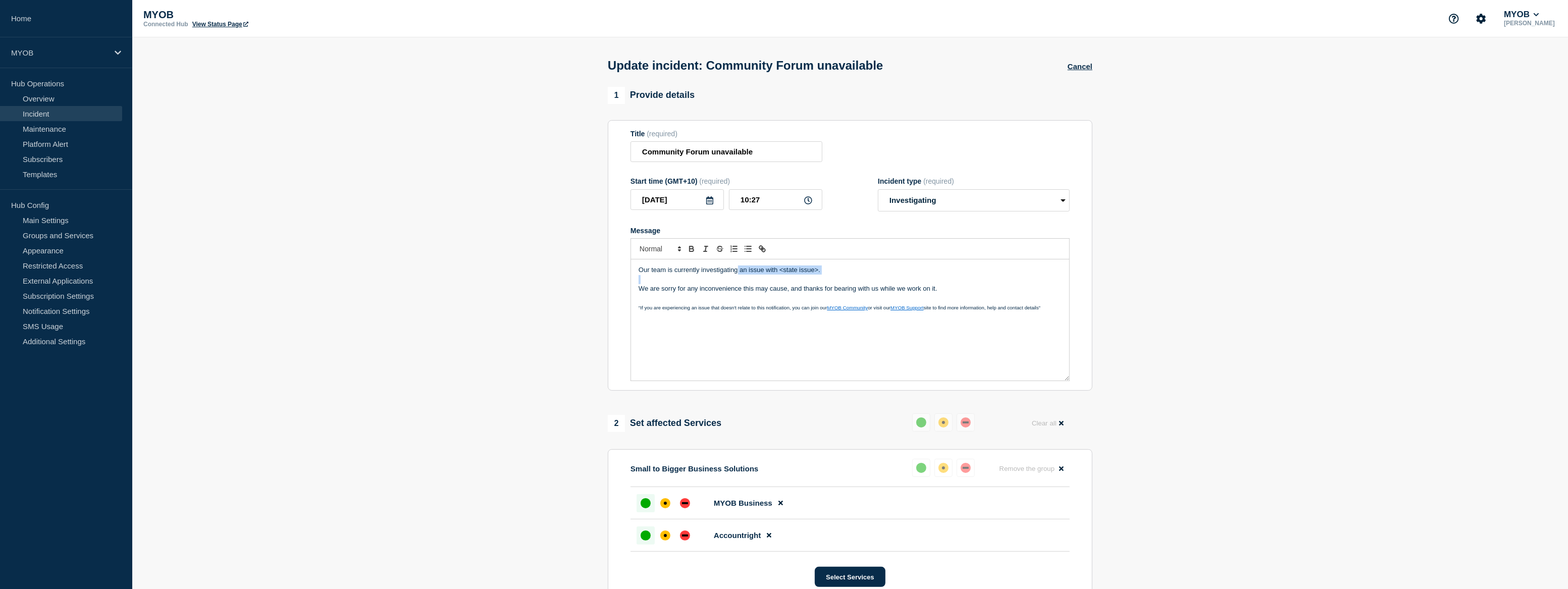
drag, startPoint x: 967, startPoint y: 283, endPoint x: 744, endPoint y: 270, distance: 223.4
click at [738, 271] on div "Our team is currently investigating an issue with <state issue>. We are sorry f…" at bounding box center [850, 320] width 438 height 121
click at [924, 284] on p "Message" at bounding box center [850, 280] width 423 height 9
drag, startPoint x: 945, startPoint y: 290, endPoint x: 618, endPoint y: 267, distance: 327.8
click at [618, 267] on section "Title (required) Community Forum unavailable Start time (GMT+10) (required) [DA…" at bounding box center [850, 255] width 485 height 271
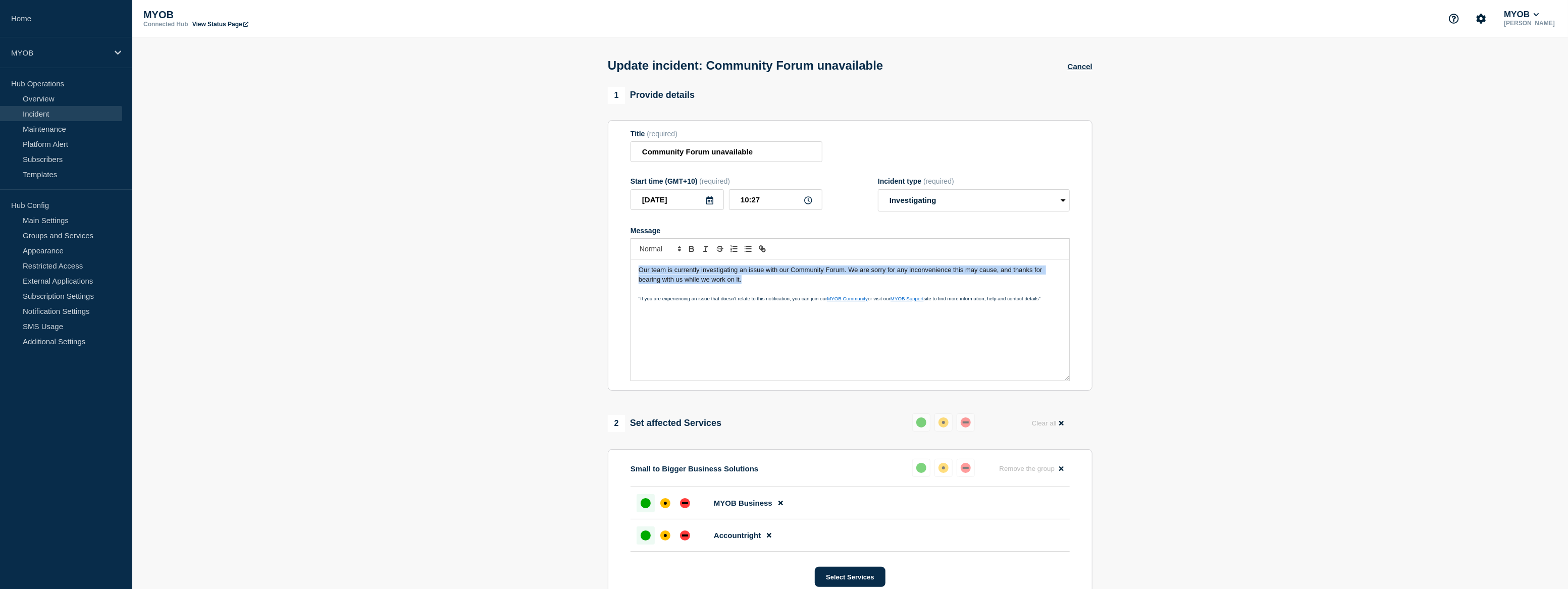
drag, startPoint x: 742, startPoint y: 283, endPoint x: 617, endPoint y: 272, distance: 125.5
click at [617, 272] on section "Title (required) Community Forum unavailable Start time (GMT+10) (required) [DA…" at bounding box center [850, 255] width 485 height 271
drag, startPoint x: 788, startPoint y: 284, endPoint x: 781, endPoint y: 285, distance: 7.1
click at [787, 284] on p "Our team is currently investigating an issue with our Community Forum. We are s…" at bounding box center [850, 275] width 423 height 19
click at [751, 284] on p "Our team is currently investigating an issue with our Community Forum. We are s…" at bounding box center [850, 275] width 423 height 19
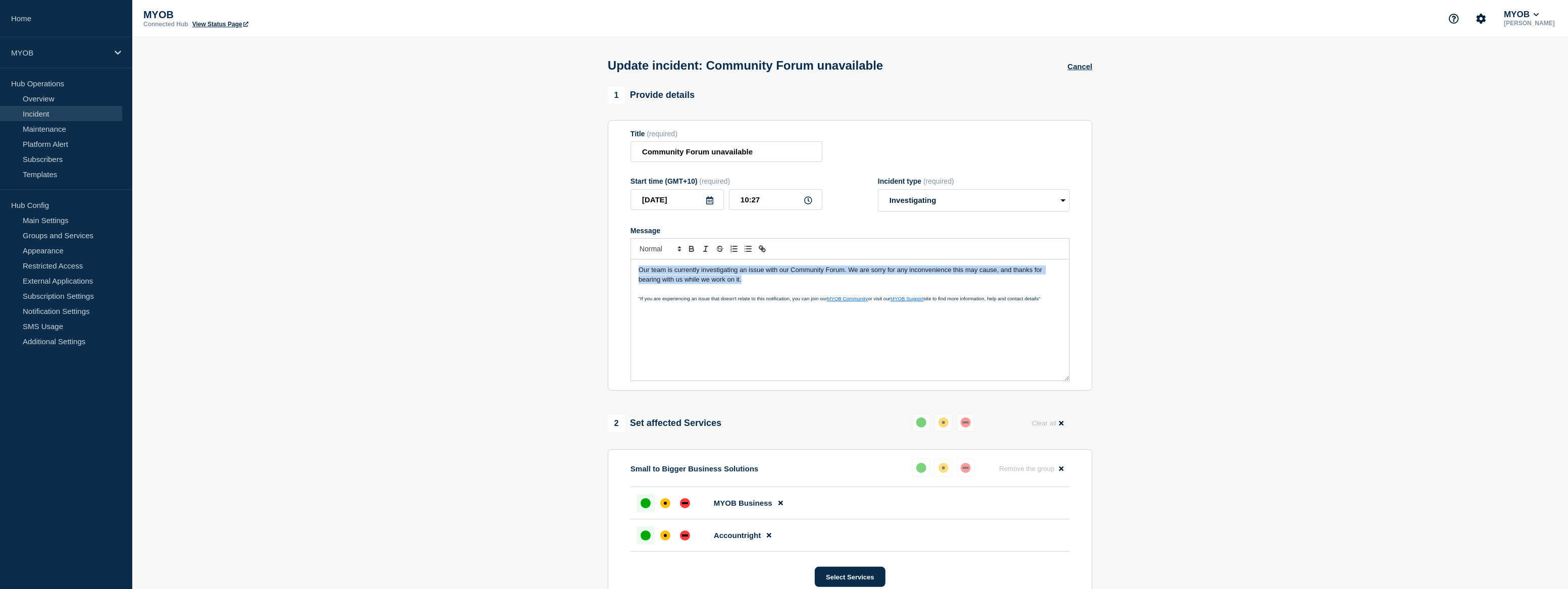
drag, startPoint x: 753, startPoint y: 285, endPoint x: 622, endPoint y: 267, distance: 132.2
click at [622, 267] on section "Title (required) Community Forum unavailable Start time (GMT+10) (required) [DA…" at bounding box center [850, 255] width 485 height 271
drag, startPoint x: 952, startPoint y: 288, endPoint x: 607, endPoint y: 269, distance: 345.5
click at [607, 269] on div "1 Provide details Title (required) Community Forum unavailable Start time (GMT+…" at bounding box center [850, 418] width 496 height 663
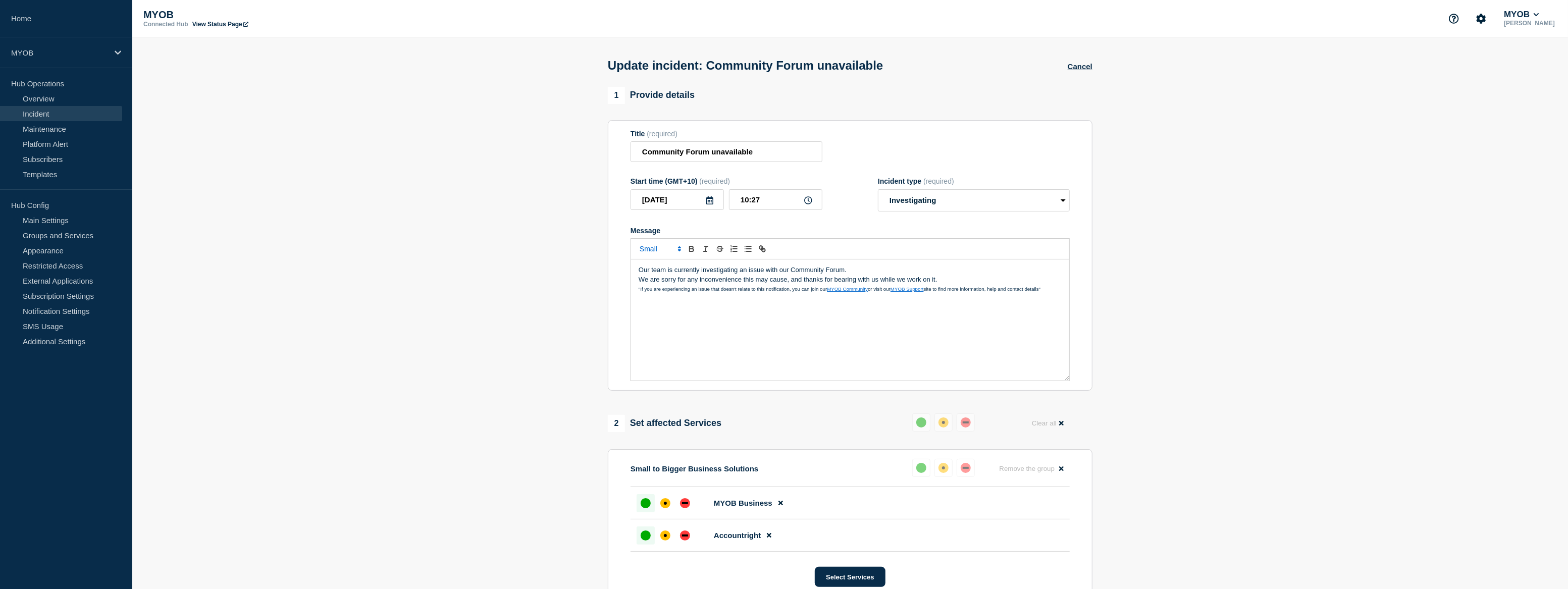
click at [857, 270] on p "Our team is currently investigating an issue with our Community Forum." at bounding box center [850, 269] width 423 height 9
click at [947, 288] on p "We are sorry for any inconvenience this may cause, and thanks for bearing with …" at bounding box center [850, 288] width 423 height 9
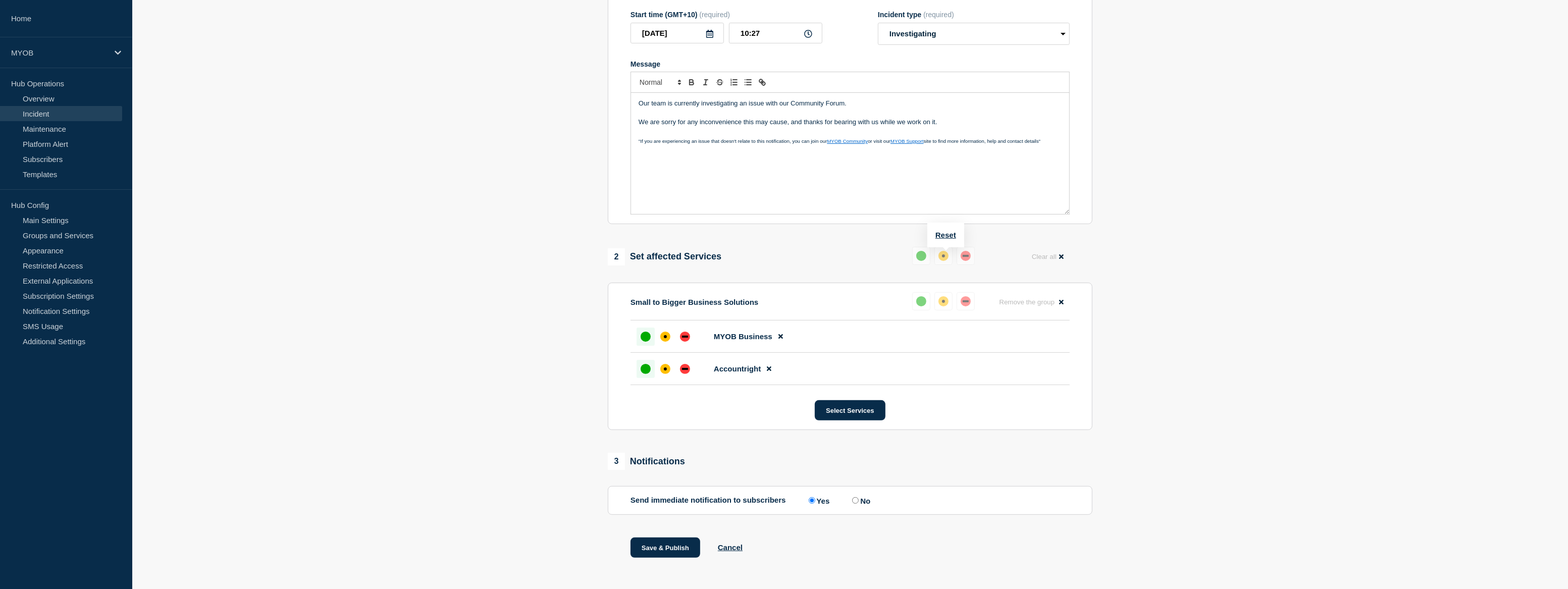
scroll to position [177, 0]
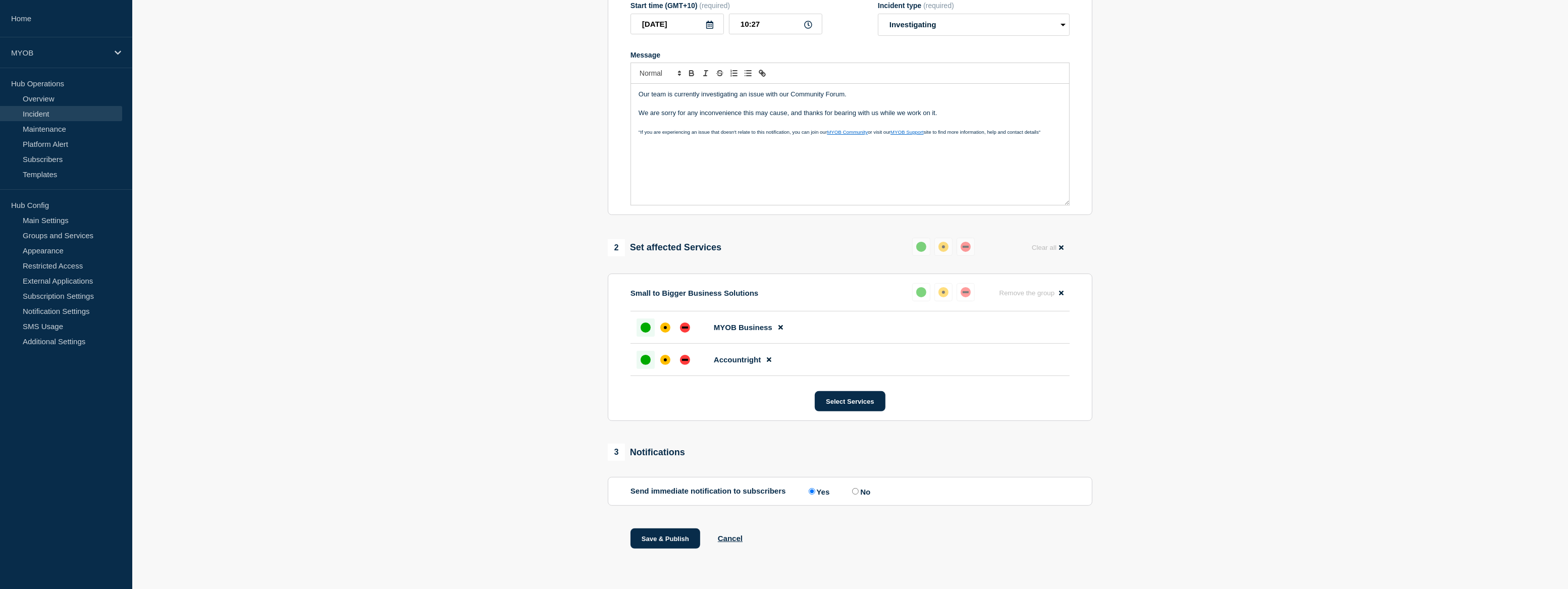
click at [856, 491] on input "No" at bounding box center [855, 491] width 7 height 7
radio input "true"
radio input "false"
click at [680, 538] on button "Save & Publish" at bounding box center [666, 538] width 70 height 20
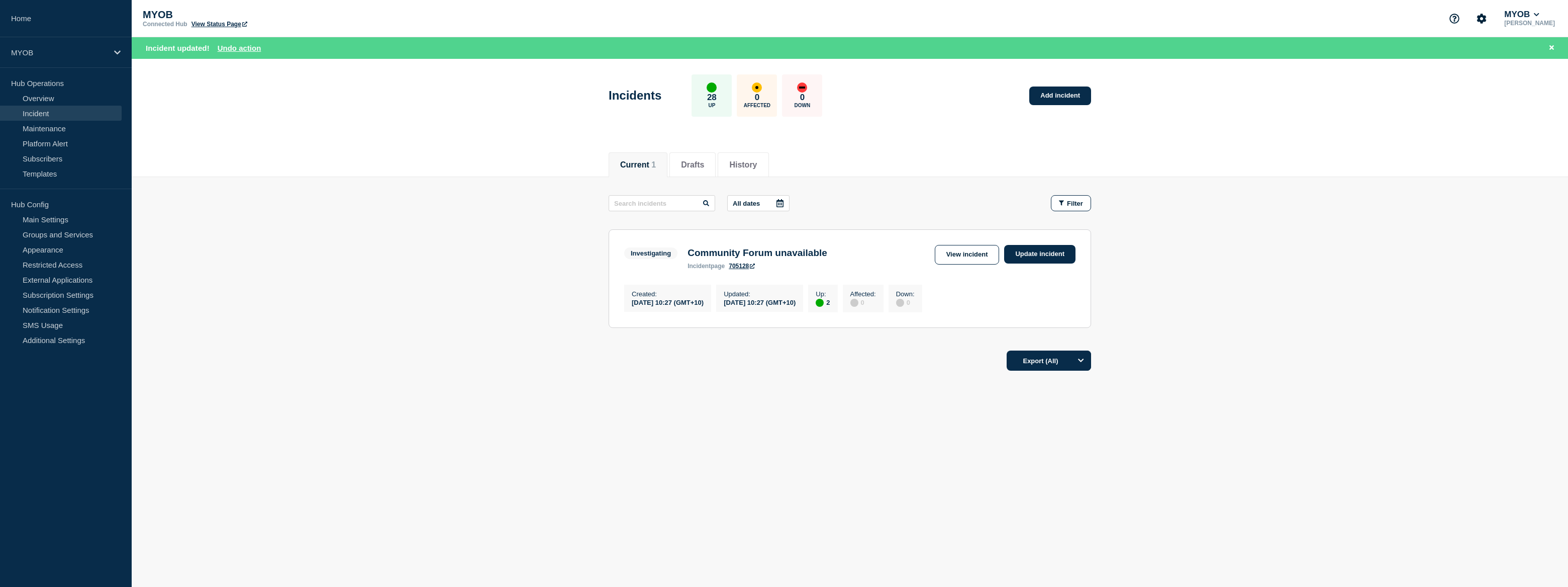
click at [1097, 503] on body "Home MYOB Hub Operations Overview Incident Maintenance Platform Alert Subscribe…" at bounding box center [784, 293] width 1568 height 587
click at [414, 292] on main "All dates Filter Investigating 2 Up Community Forum unavailable Created [DATE] …" at bounding box center [850, 260] width 1436 height 166
